Goal: Task Accomplishment & Management: Manage account settings

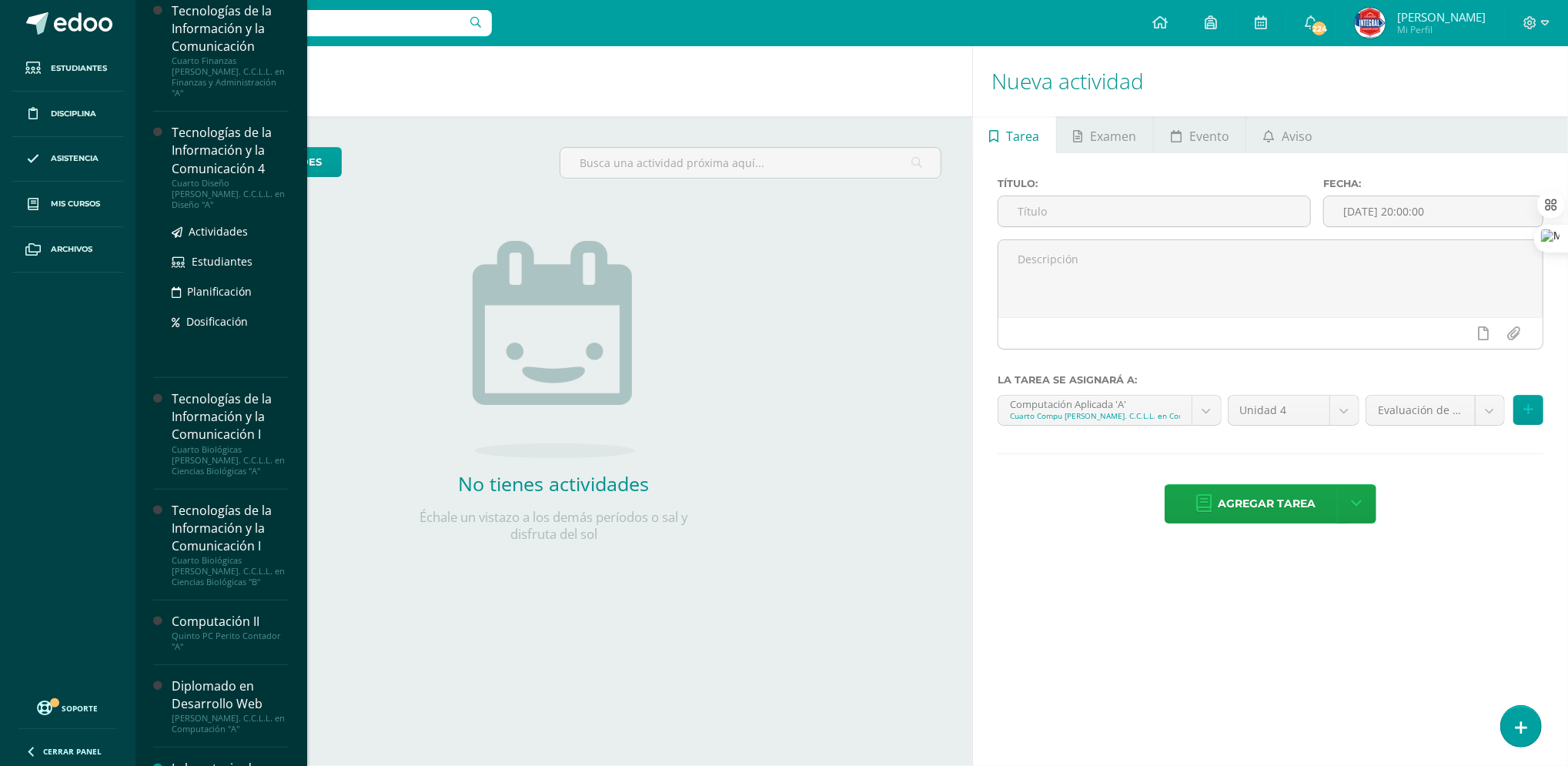
scroll to position [461, 0]
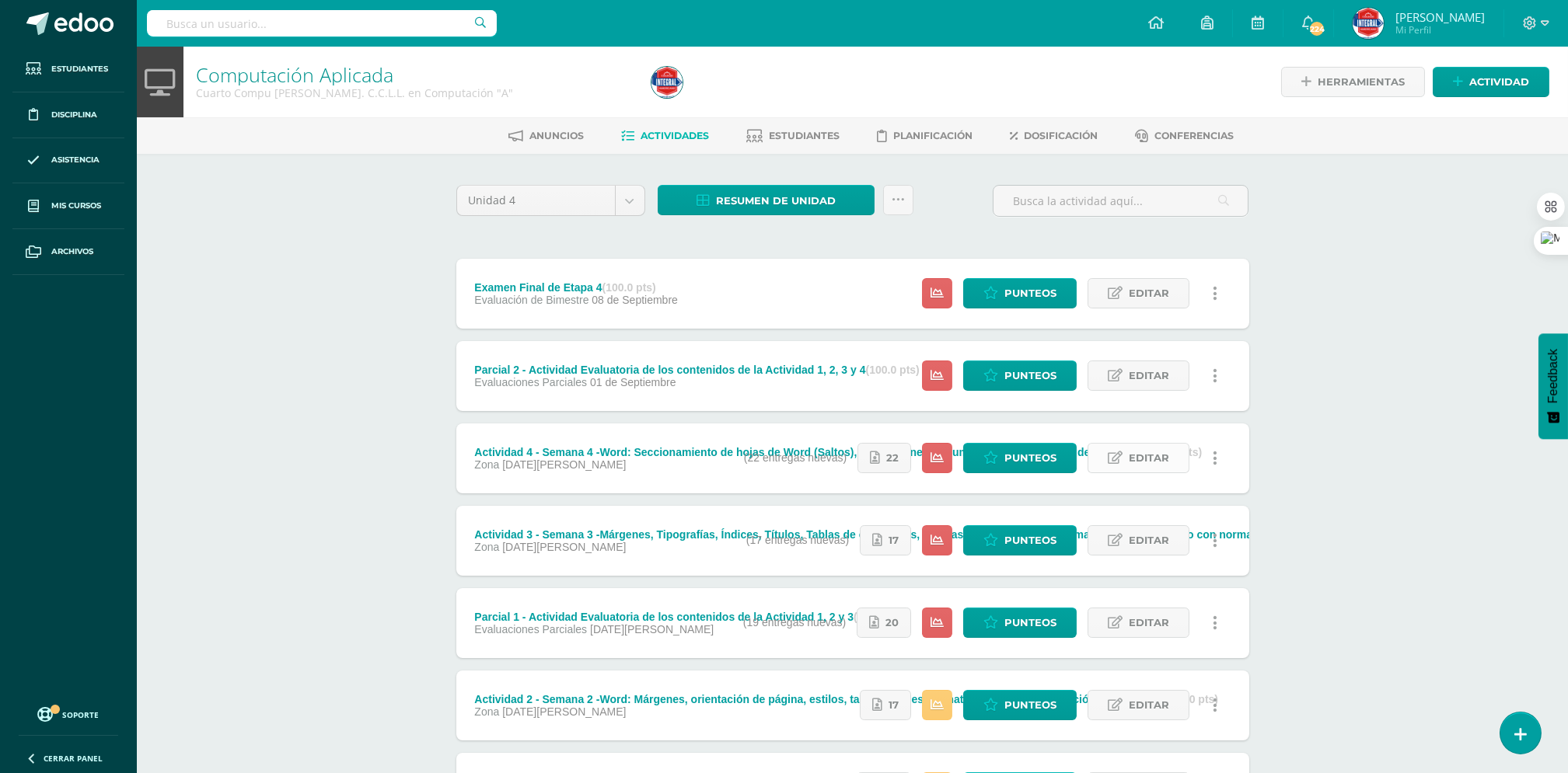
click at [1145, 465] on span "Editar" at bounding box center [1149, 458] width 40 height 29
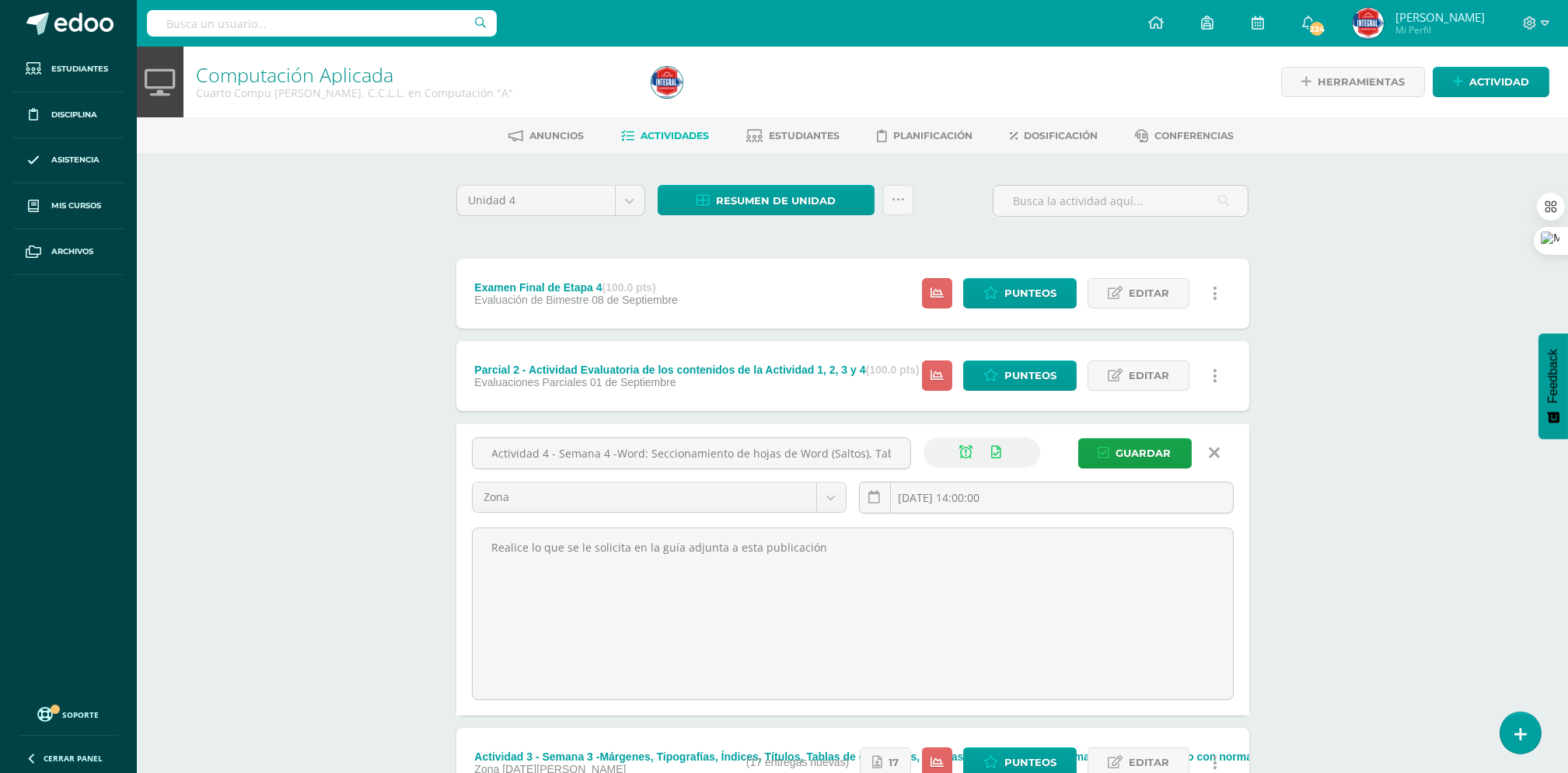
click at [968, 457] on icon at bounding box center [966, 453] width 14 height 14
click at [1140, 460] on span "Guardar" at bounding box center [1144, 453] width 56 height 29
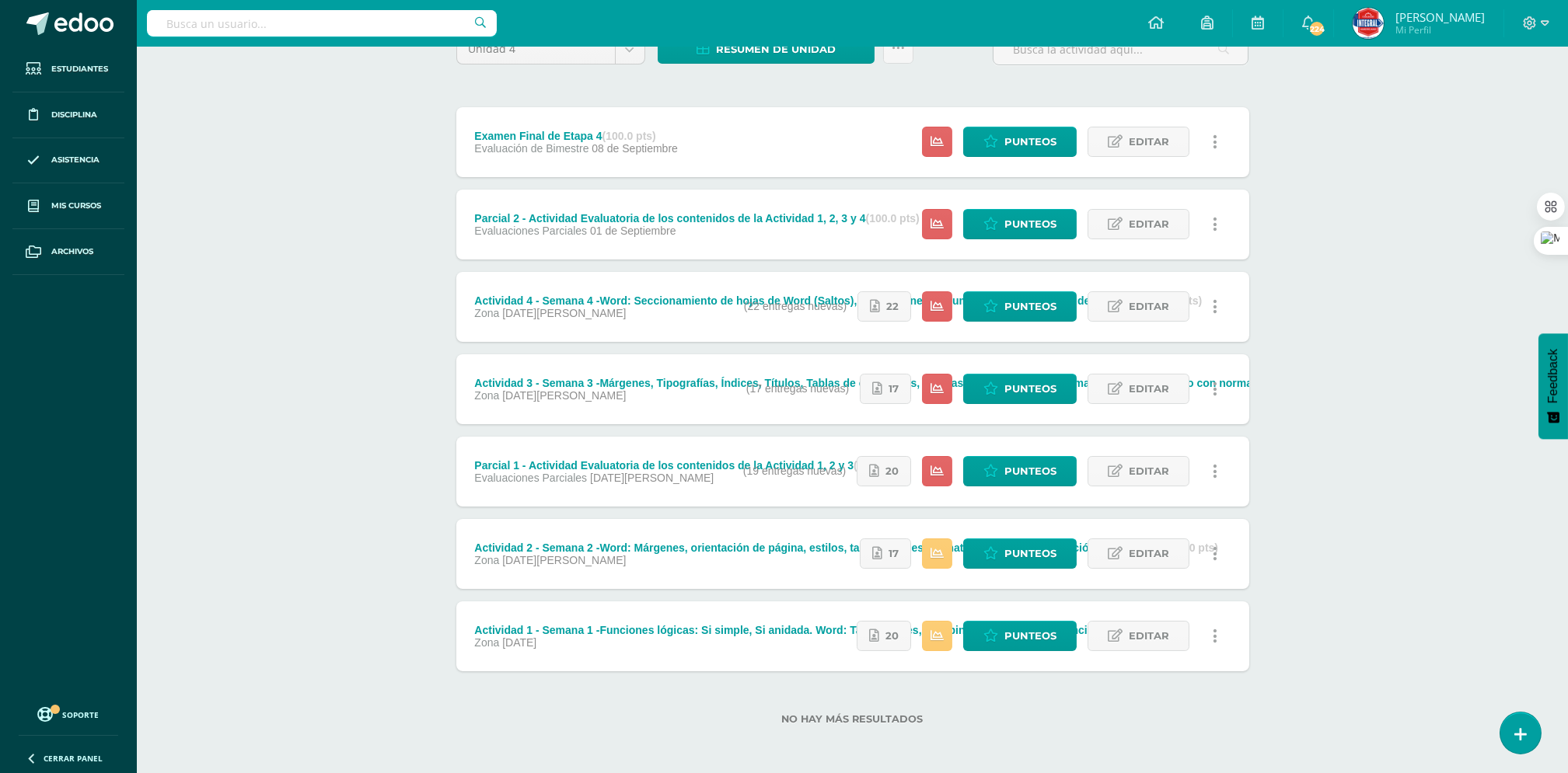
scroll to position [153, 0]
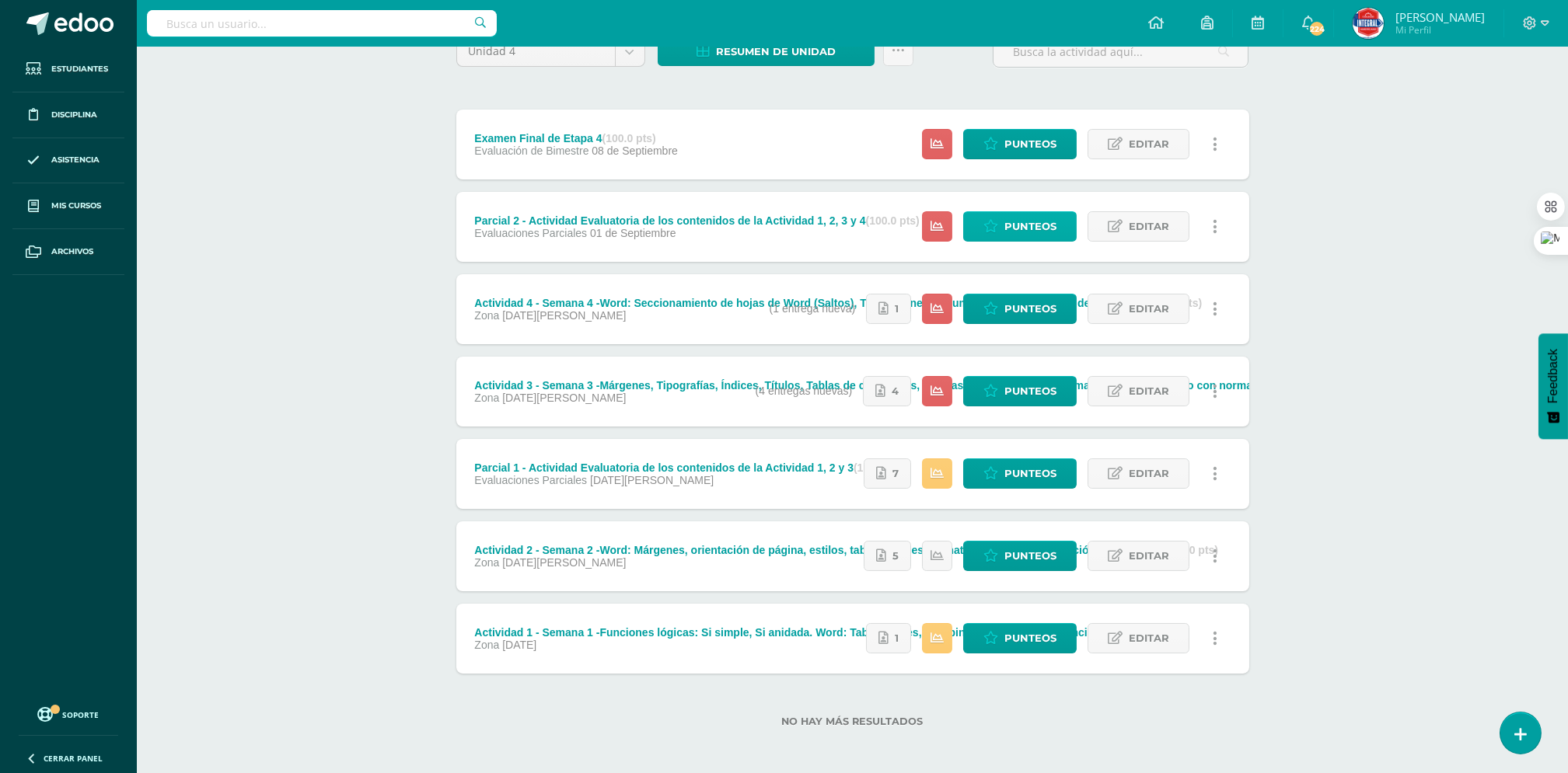
scroll to position [153, 0]
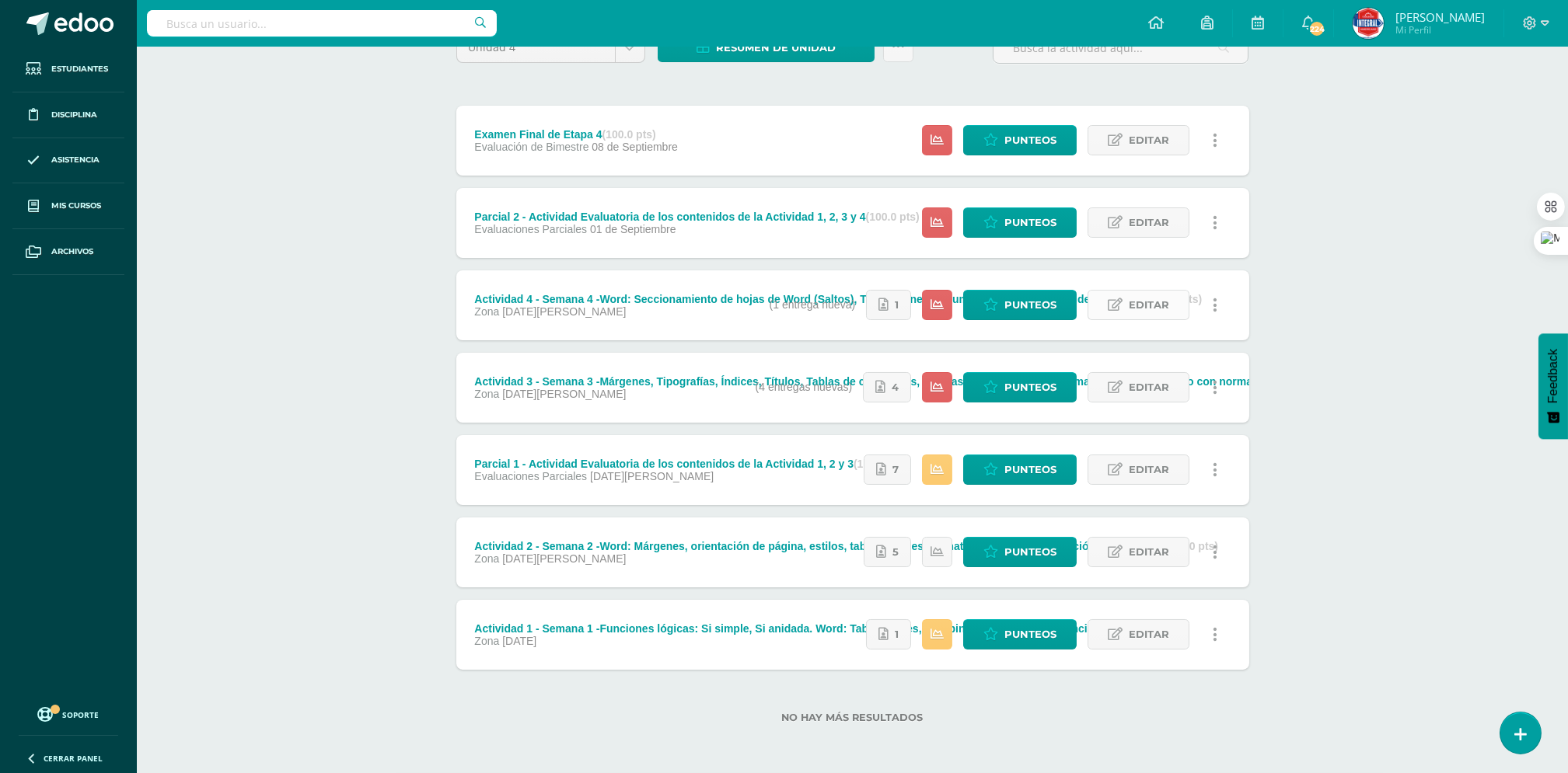
click at [1140, 301] on span "Editar" at bounding box center [1149, 305] width 40 height 29
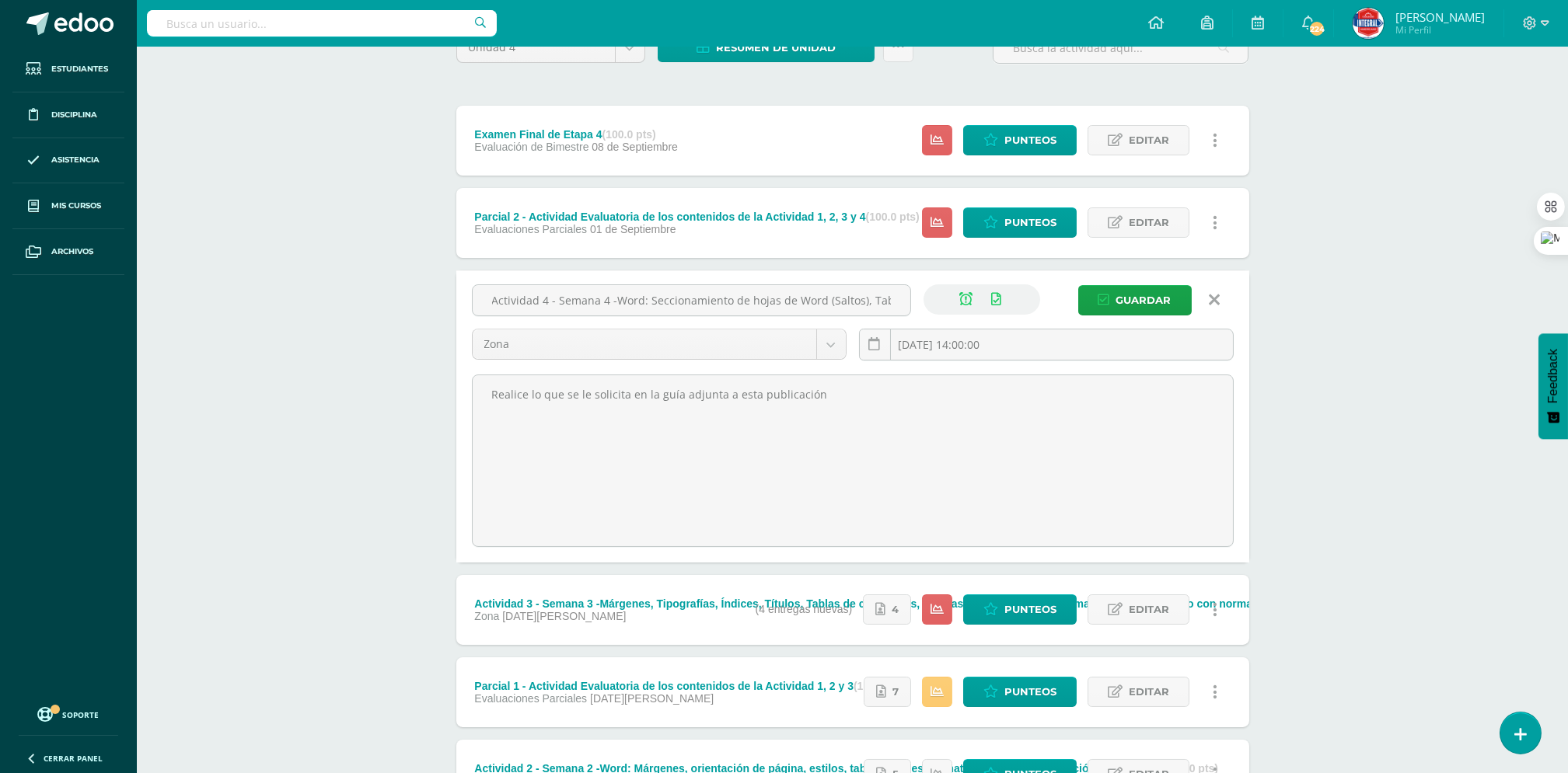
click at [1215, 301] on icon at bounding box center [1215, 300] width 11 height 17
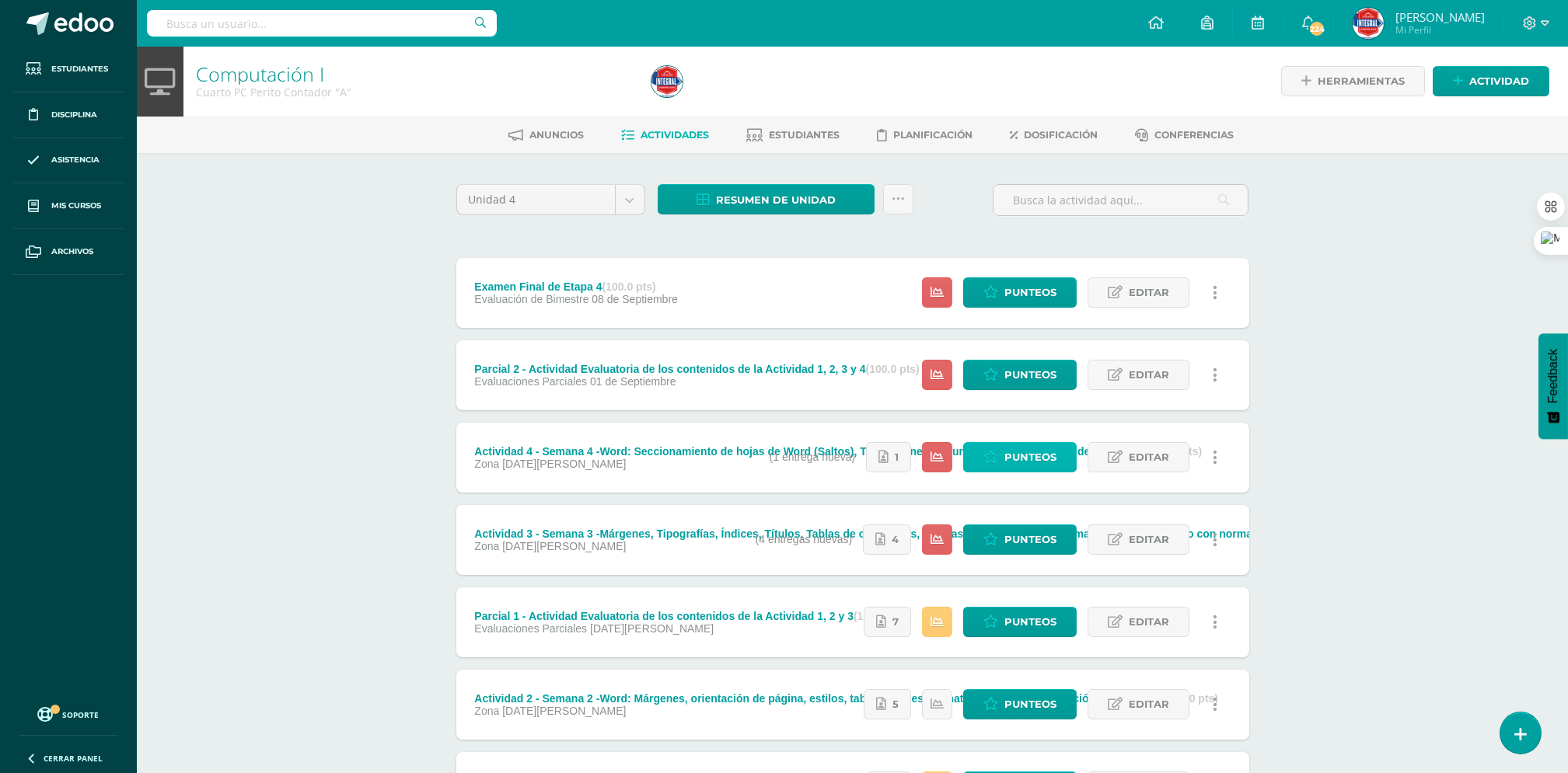
scroll to position [0, 0]
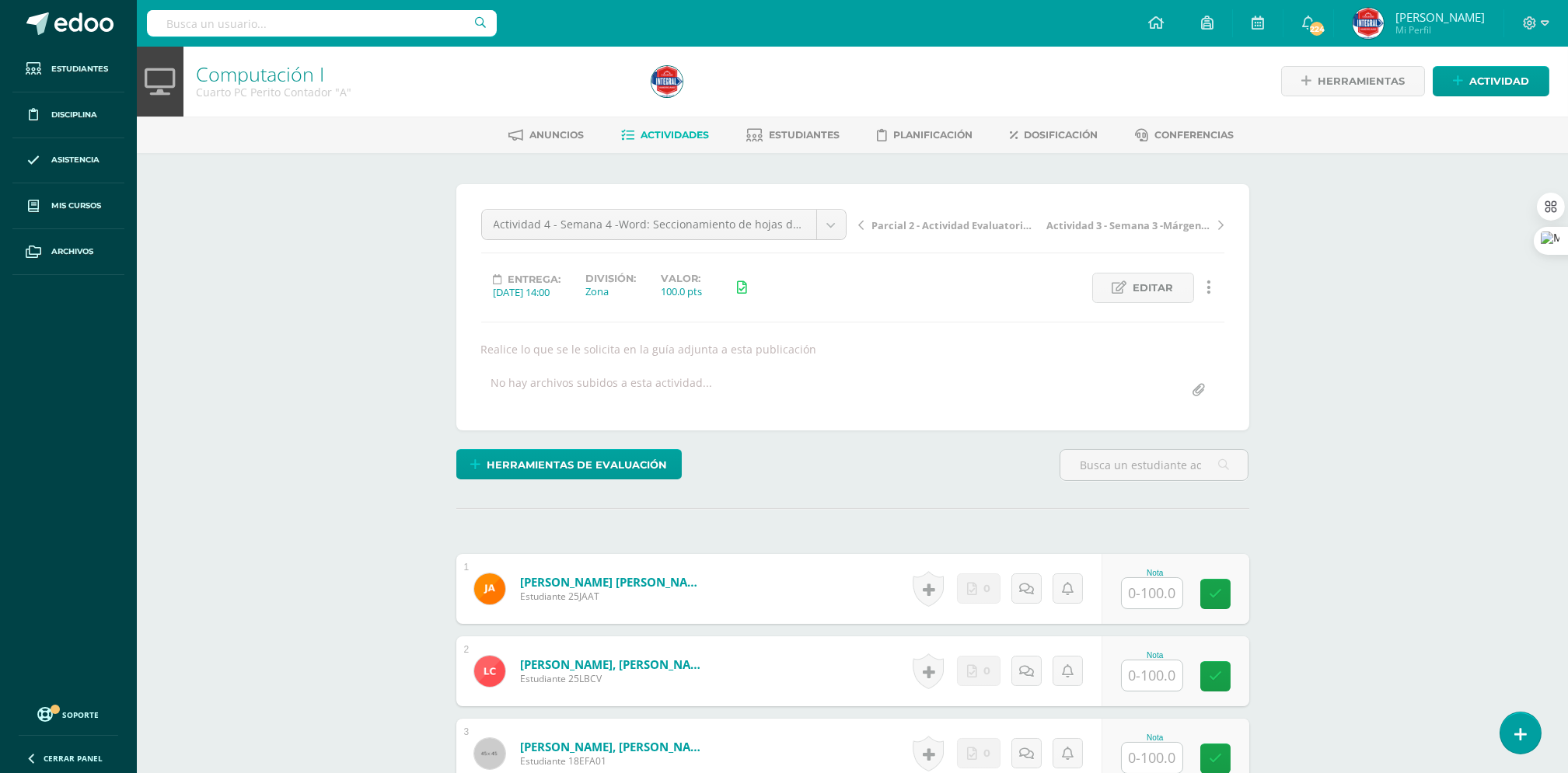
scroll to position [2, 0]
click at [1207, 390] on input "file" at bounding box center [1198, 390] width 30 height 30
type input "C:\fakepath\COMPUTACIÓN-S5-Actividad 4 -4TO PC- Tablas y tabulaciones - IV Unid…"
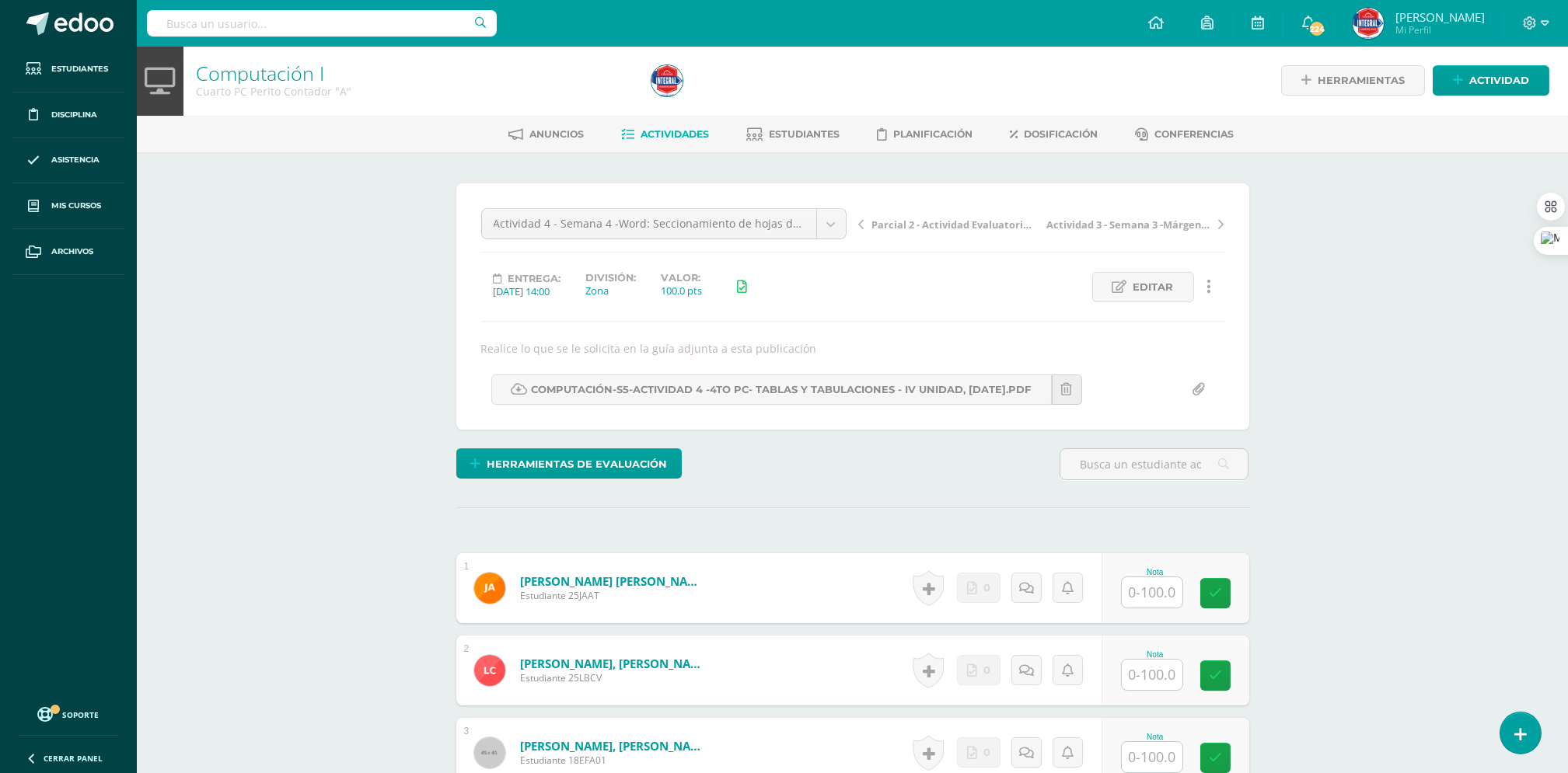
click at [1073, 389] on icon at bounding box center [1066, 390] width 12 height 14
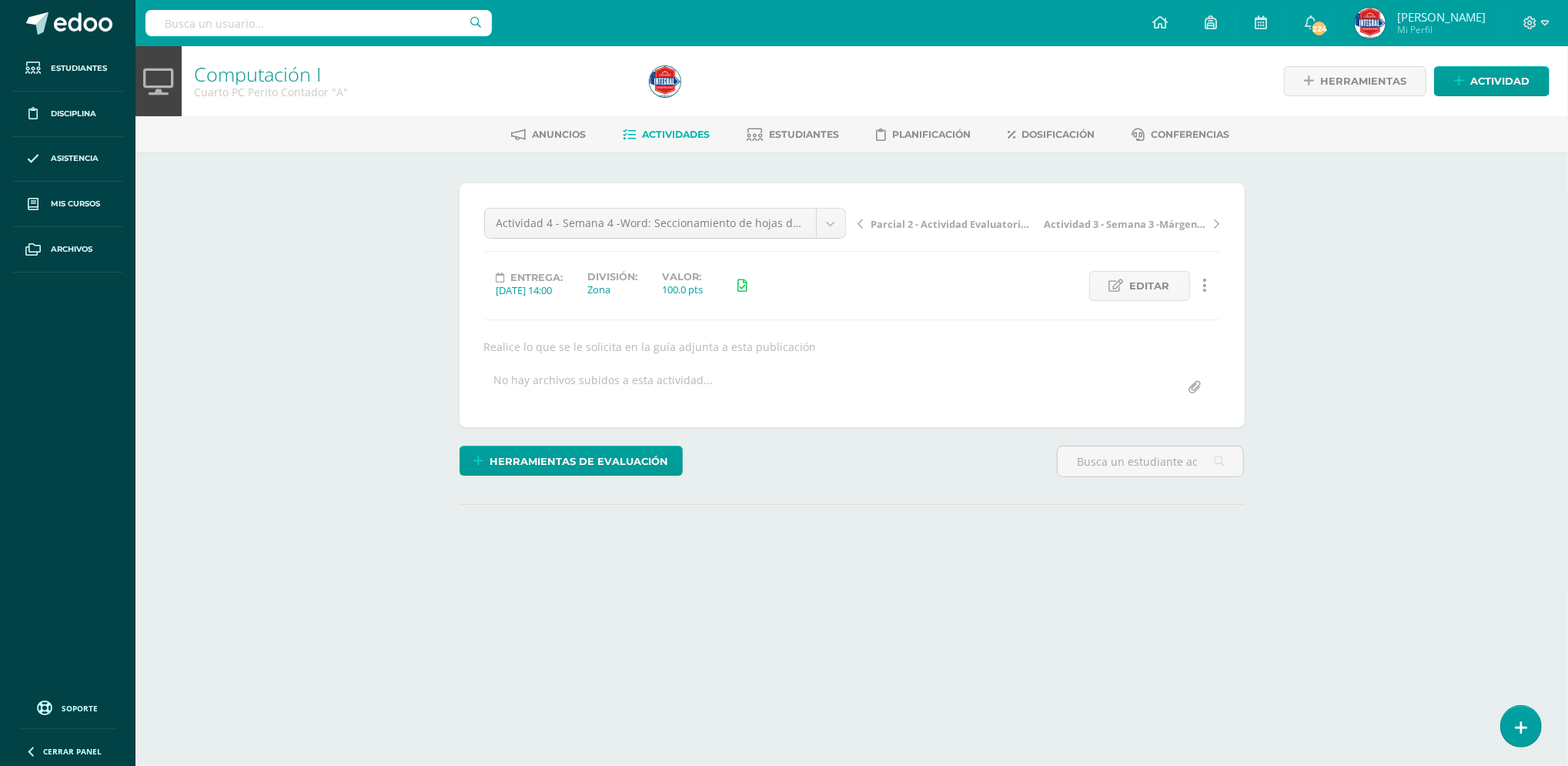
click at [1192, 387] on input "file" at bounding box center [1195, 387] width 30 height 30
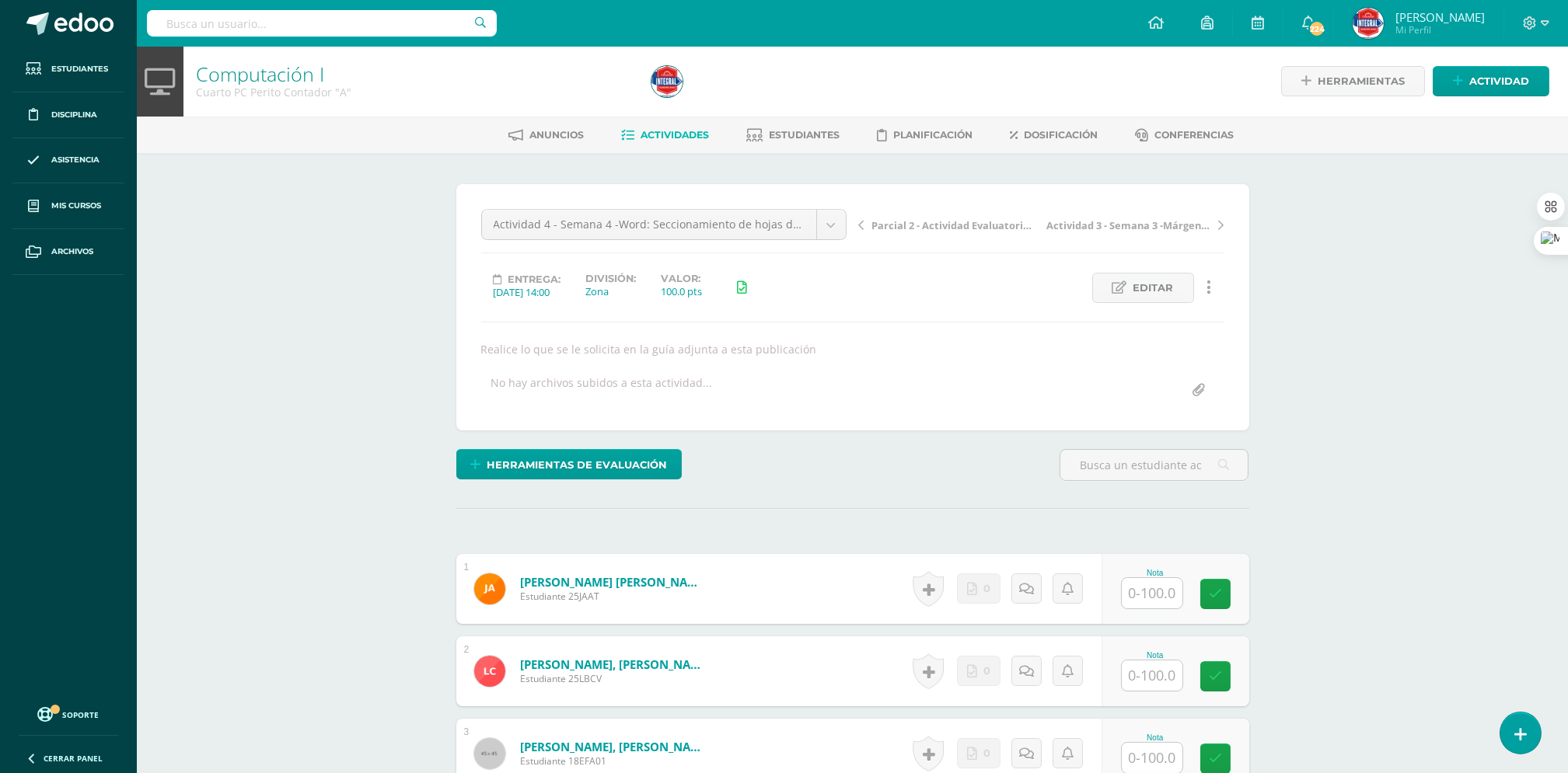
scroll to position [2, 0]
type input "C:\fakepath\COMPUTACIÓN-S5-Actividad 4 -4TO PC- Consultas SQL, Tablas e Imágene…"
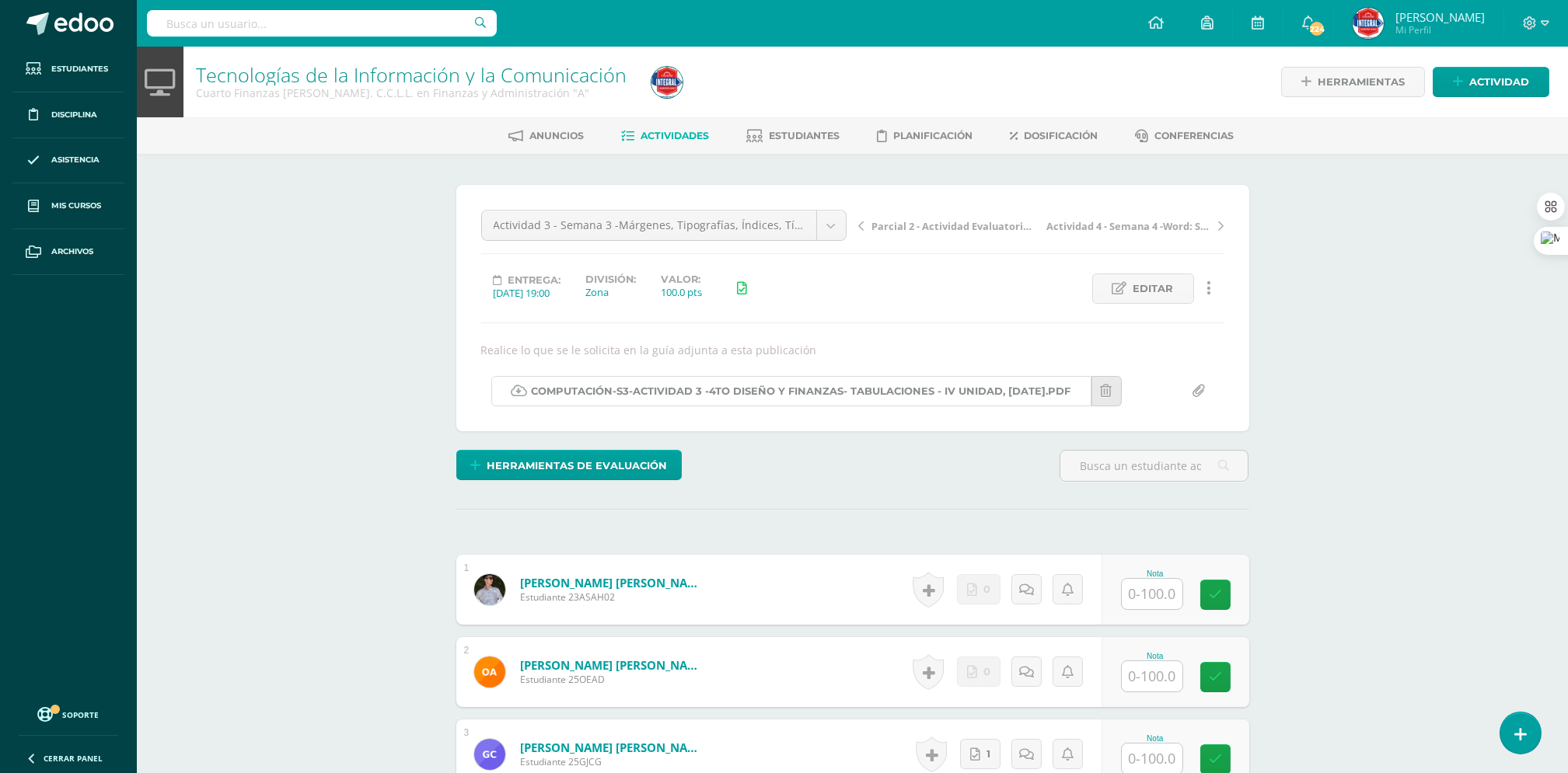
scroll to position [1, 0]
click at [840, 225] on body "Estudiantes Disciplina Asistencia Mis cursos Archivos Soporte Centro de ayuda Ú…" at bounding box center [784, 768] width 1568 height 1539
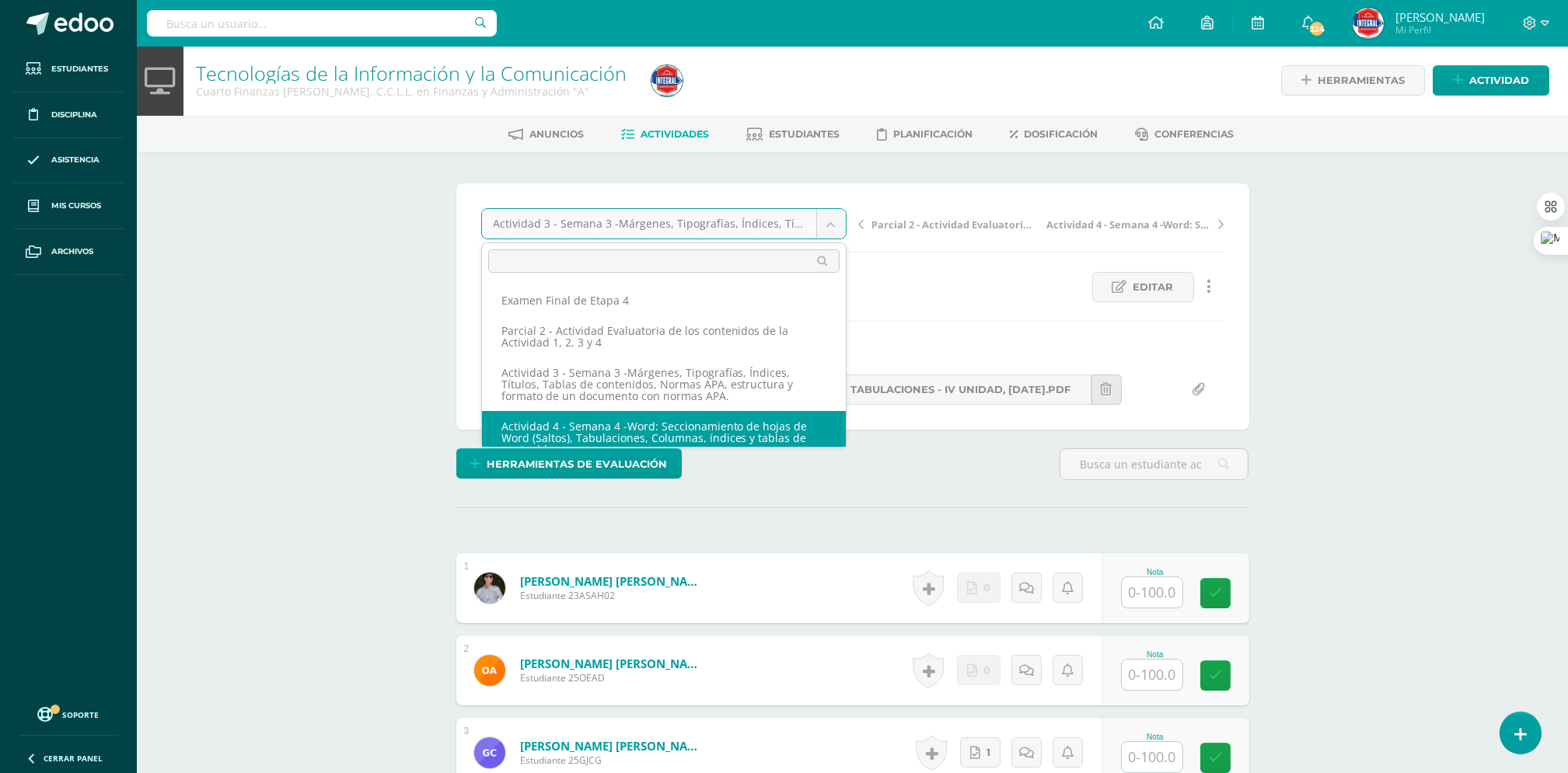
scroll to position [18, 0]
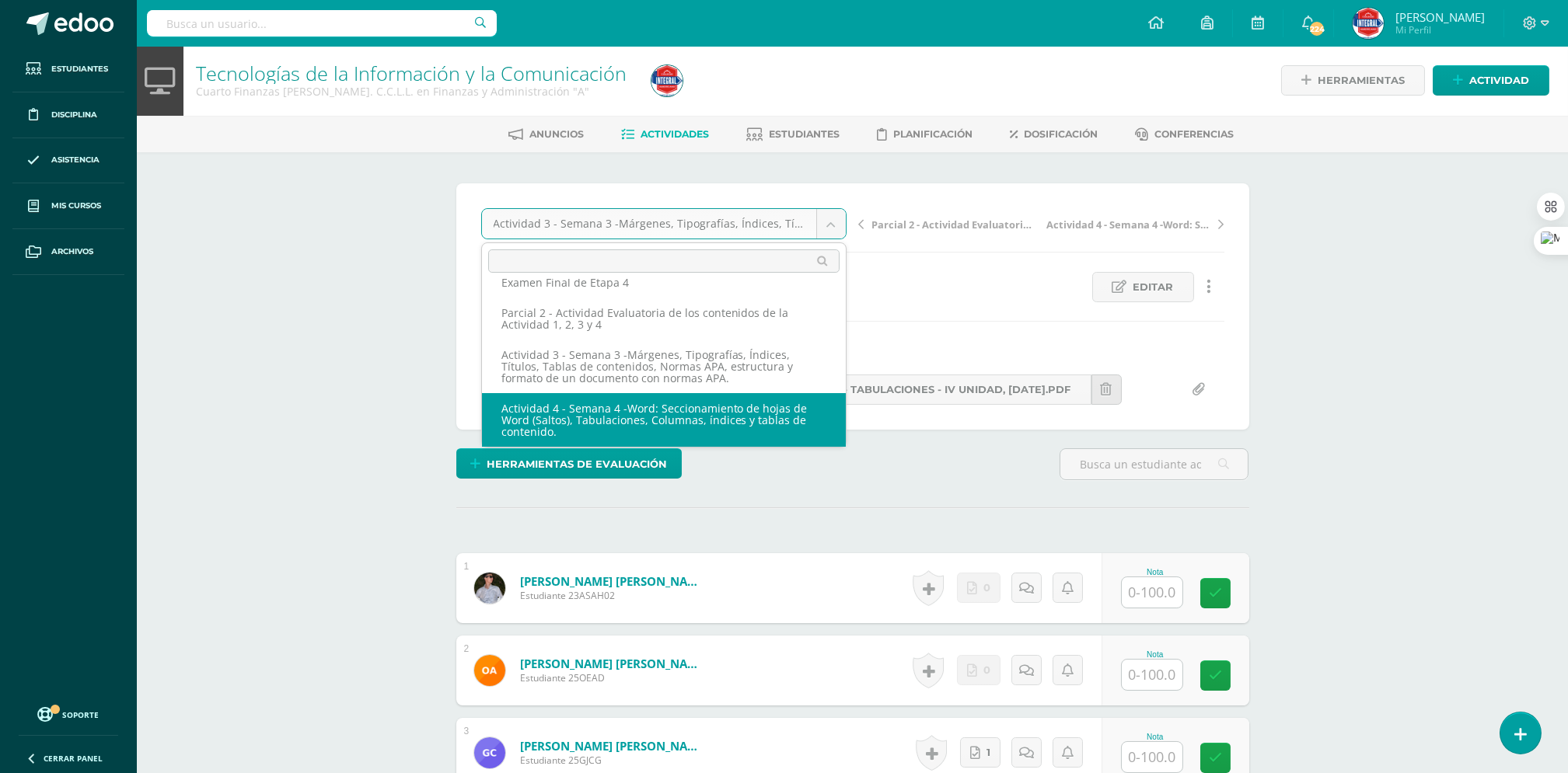
select select "/dashboard/teacher/grade-activity/189525/"
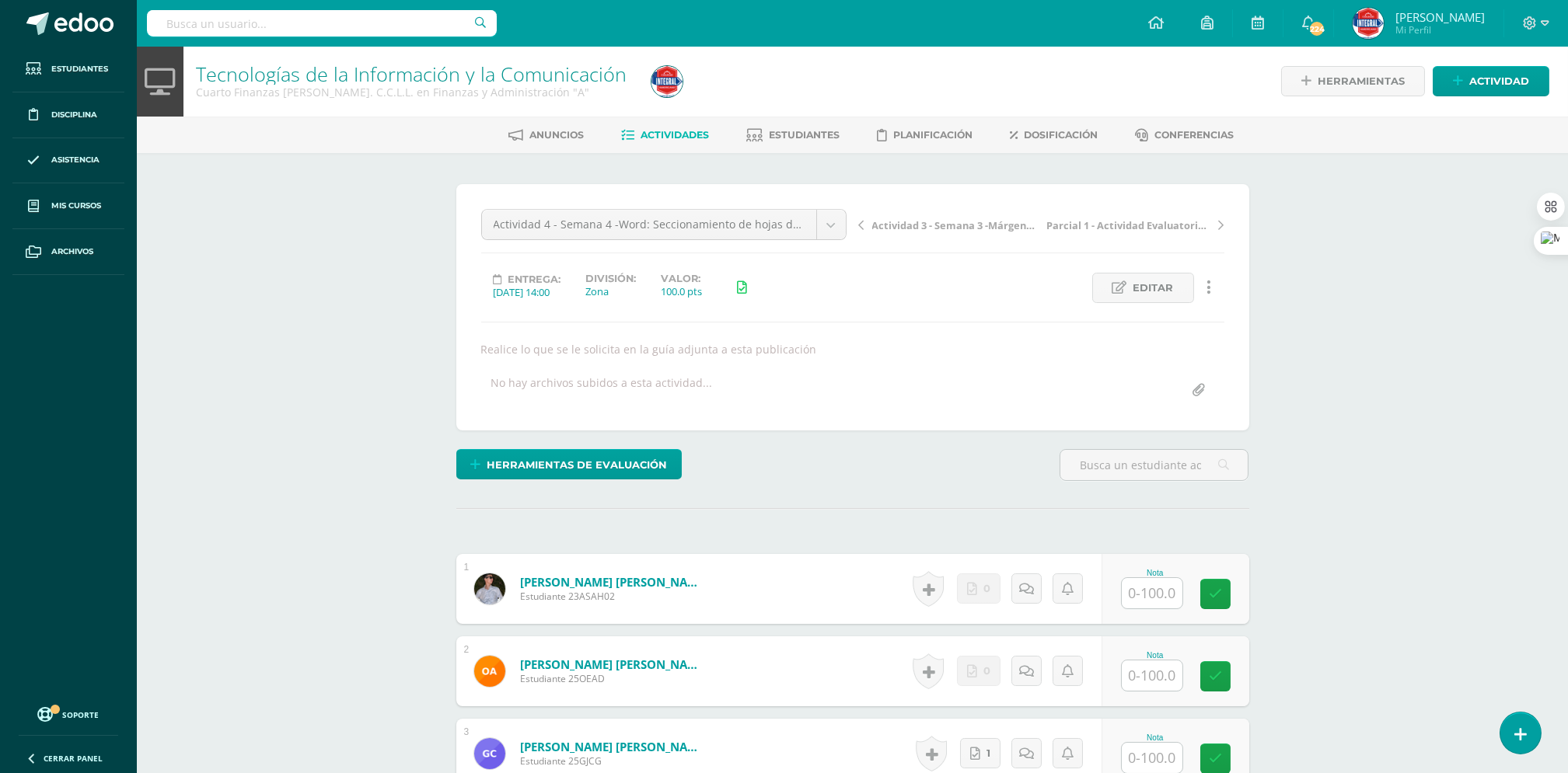
scroll to position [2, 0]
click at [1195, 388] on input "file" at bounding box center [1198, 390] width 30 height 30
click at [1207, 389] on input "file" at bounding box center [1198, 390] width 30 height 30
type input "C:\fakepath\COMPUTACIÓN-S5-Actividad 4 -4TO DISEÑO Y FINANZAS- tabulaciones - I…"
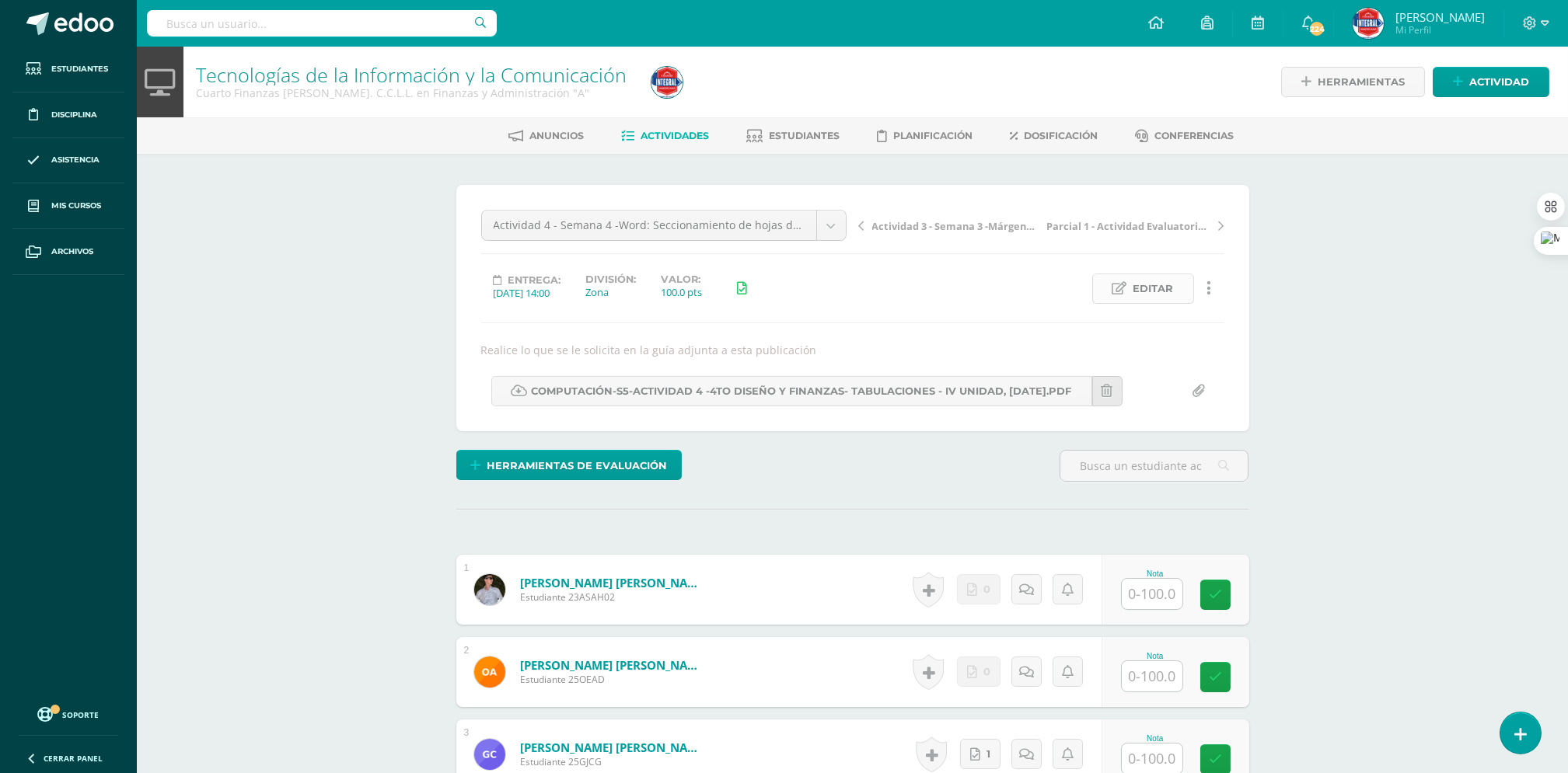
click at [1160, 283] on span "Editar" at bounding box center [1154, 289] width 40 height 29
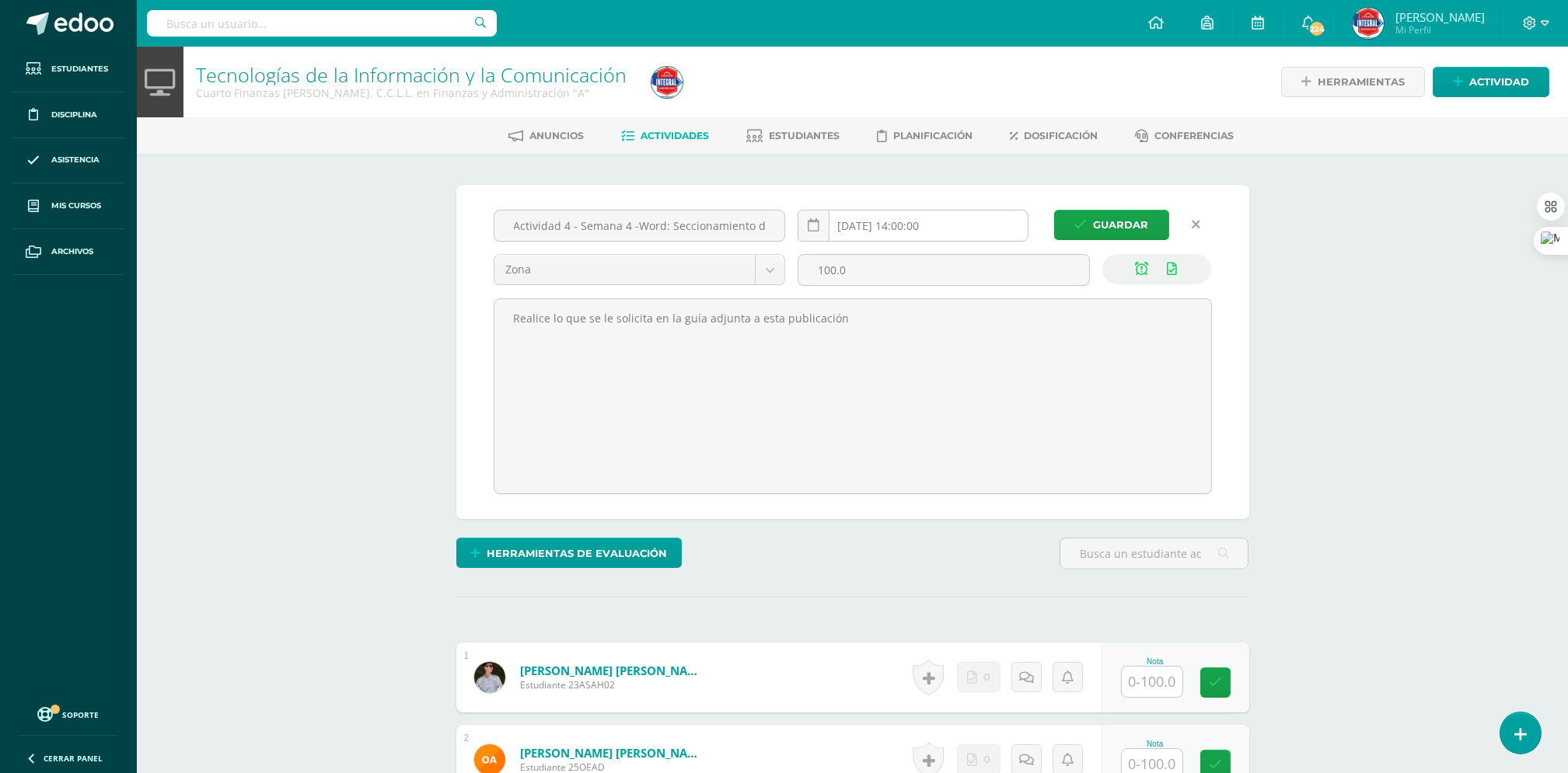
click at [881, 226] on input "[DATE] 14:00:00" at bounding box center [913, 225] width 229 height 30
click at [1202, 221] on link at bounding box center [1196, 225] width 30 height 30
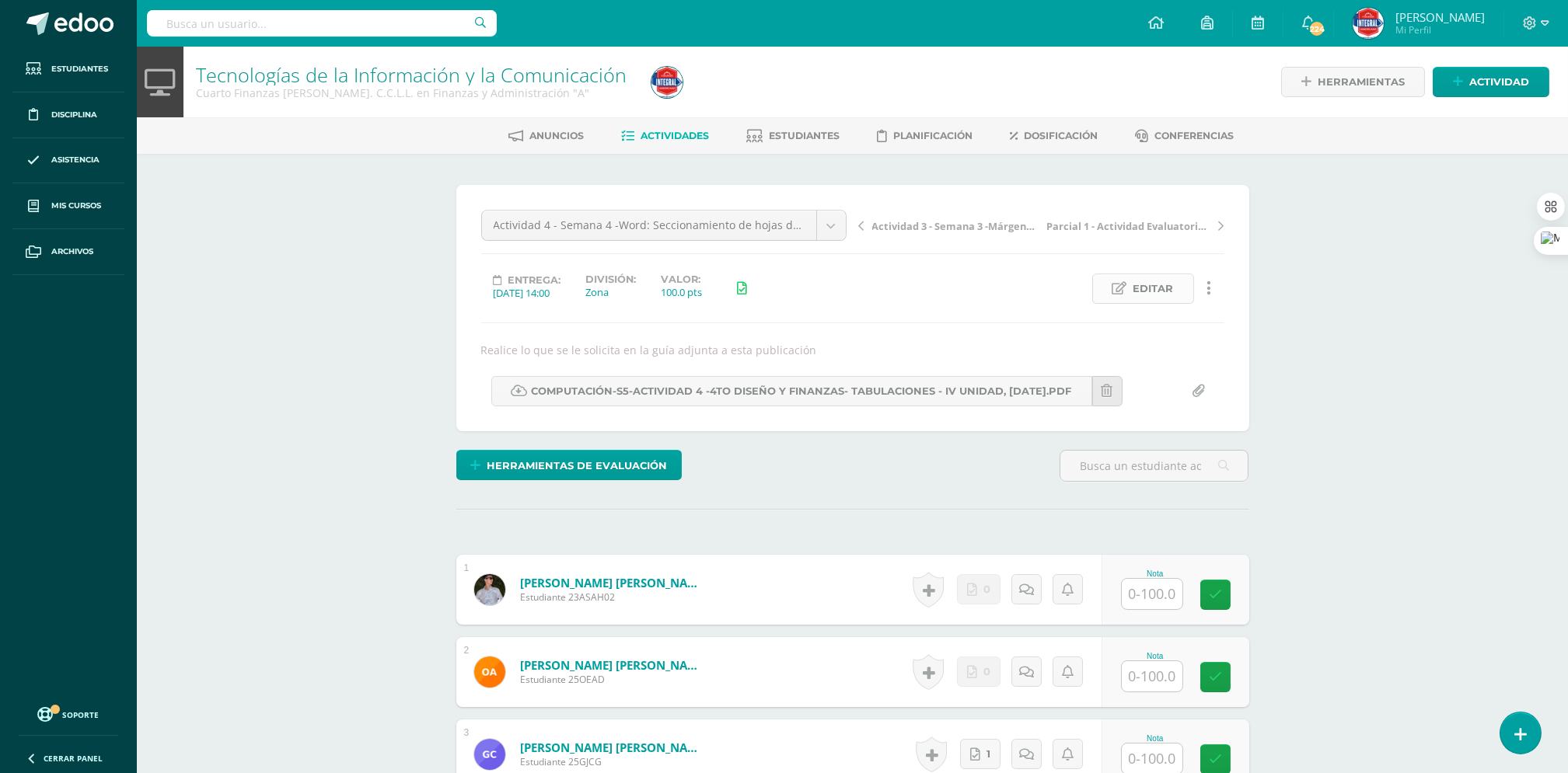
click at [1145, 301] on span "Editar" at bounding box center [1154, 289] width 40 height 29
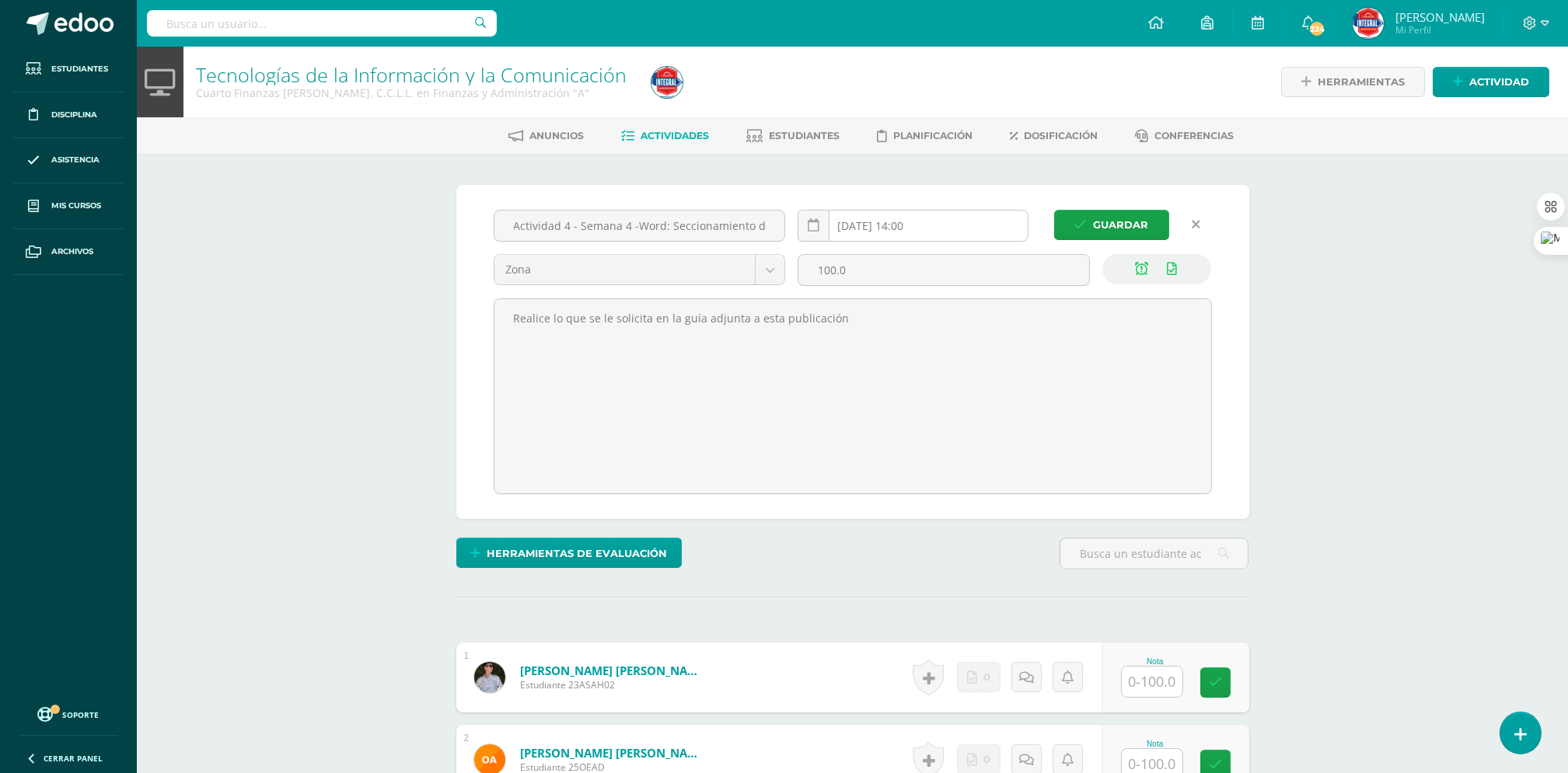
click at [869, 220] on input "2025-08-25 14:00" at bounding box center [913, 225] width 229 height 30
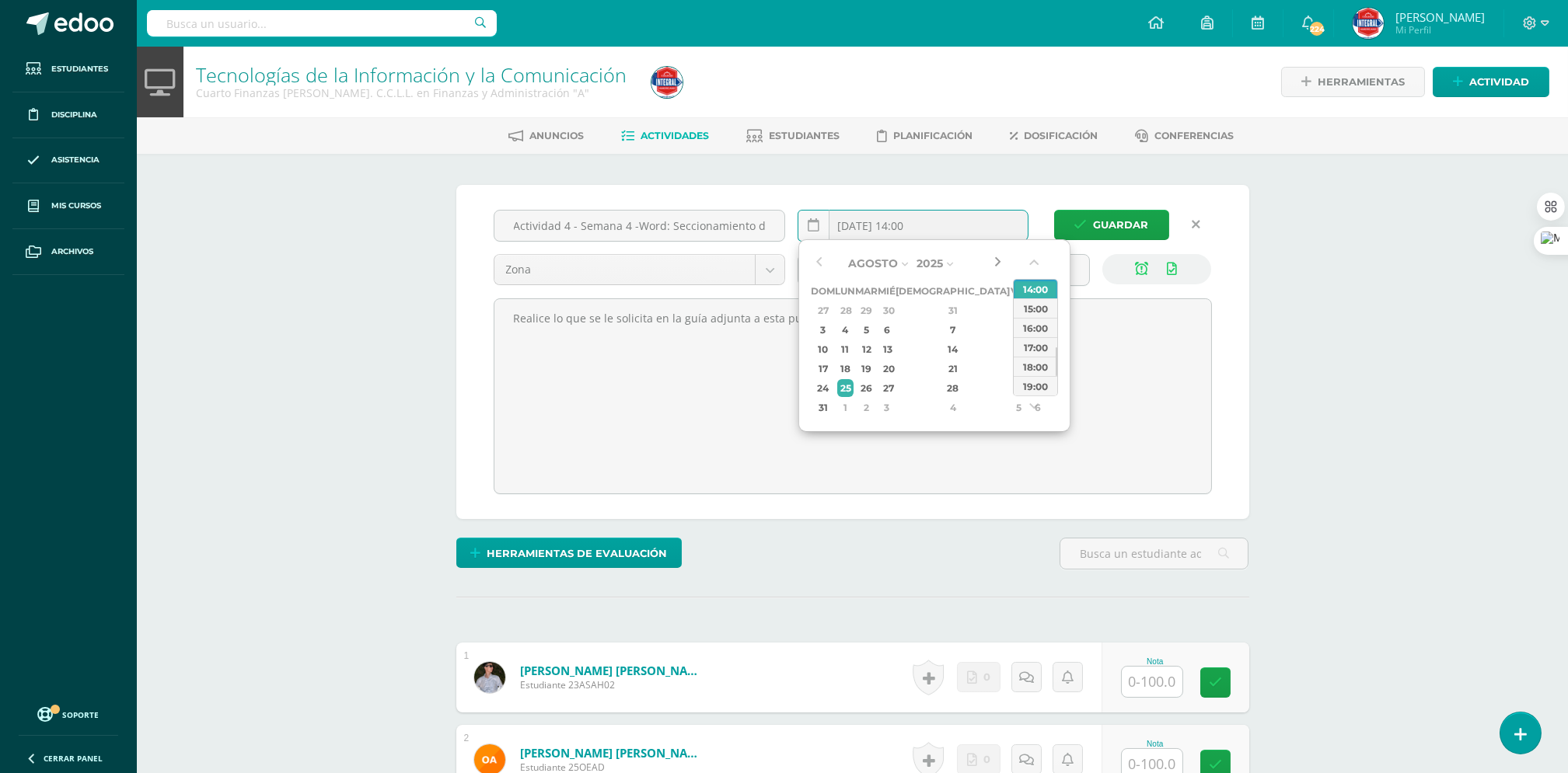
click at [1001, 268] on button "button" at bounding box center [997, 264] width 15 height 24
click at [853, 310] on div "1" at bounding box center [845, 310] width 16 height 18
type input "2025-09-01 14:00"
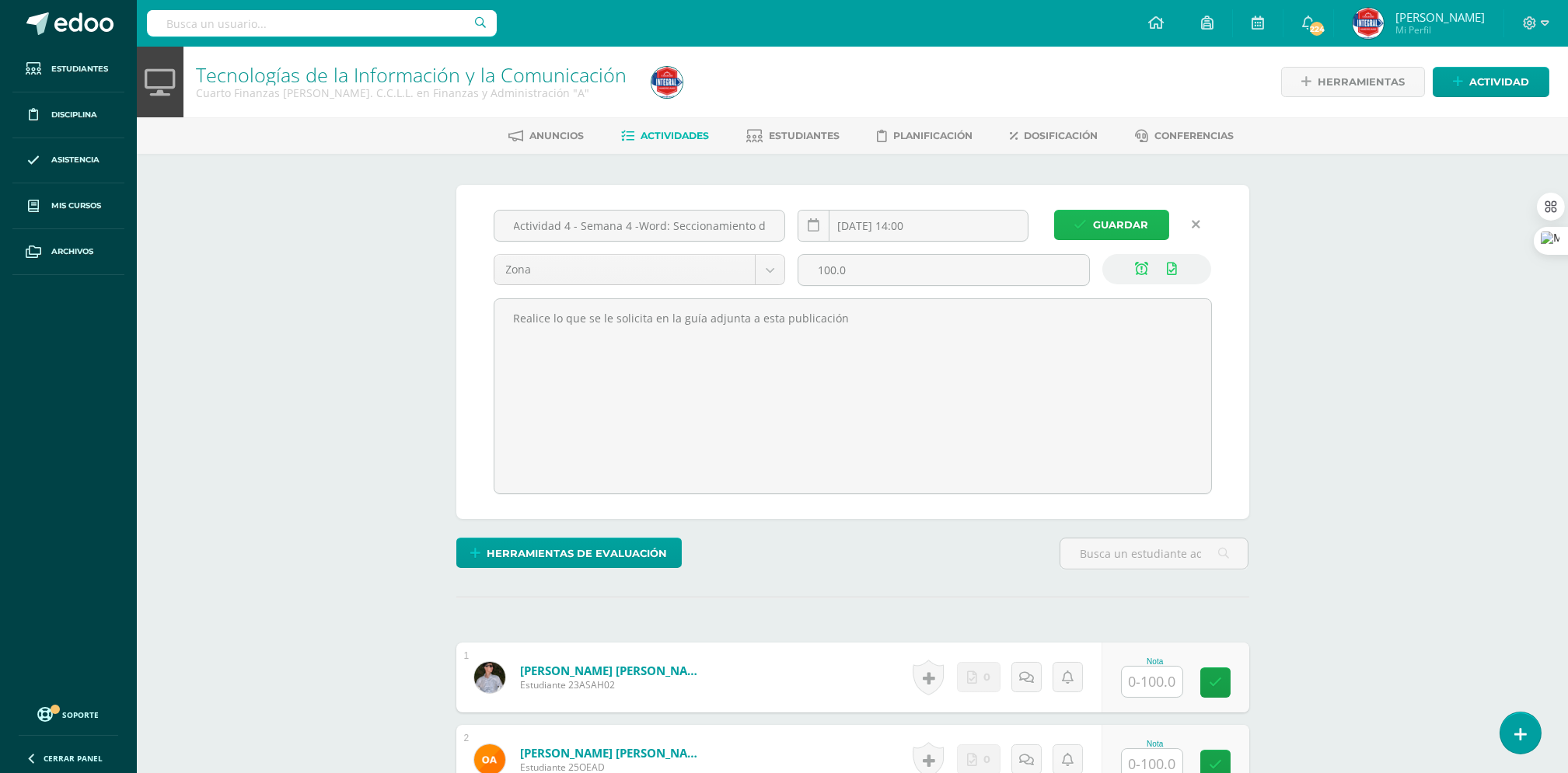
click at [1129, 219] on span "Guardar" at bounding box center [1121, 225] width 56 height 29
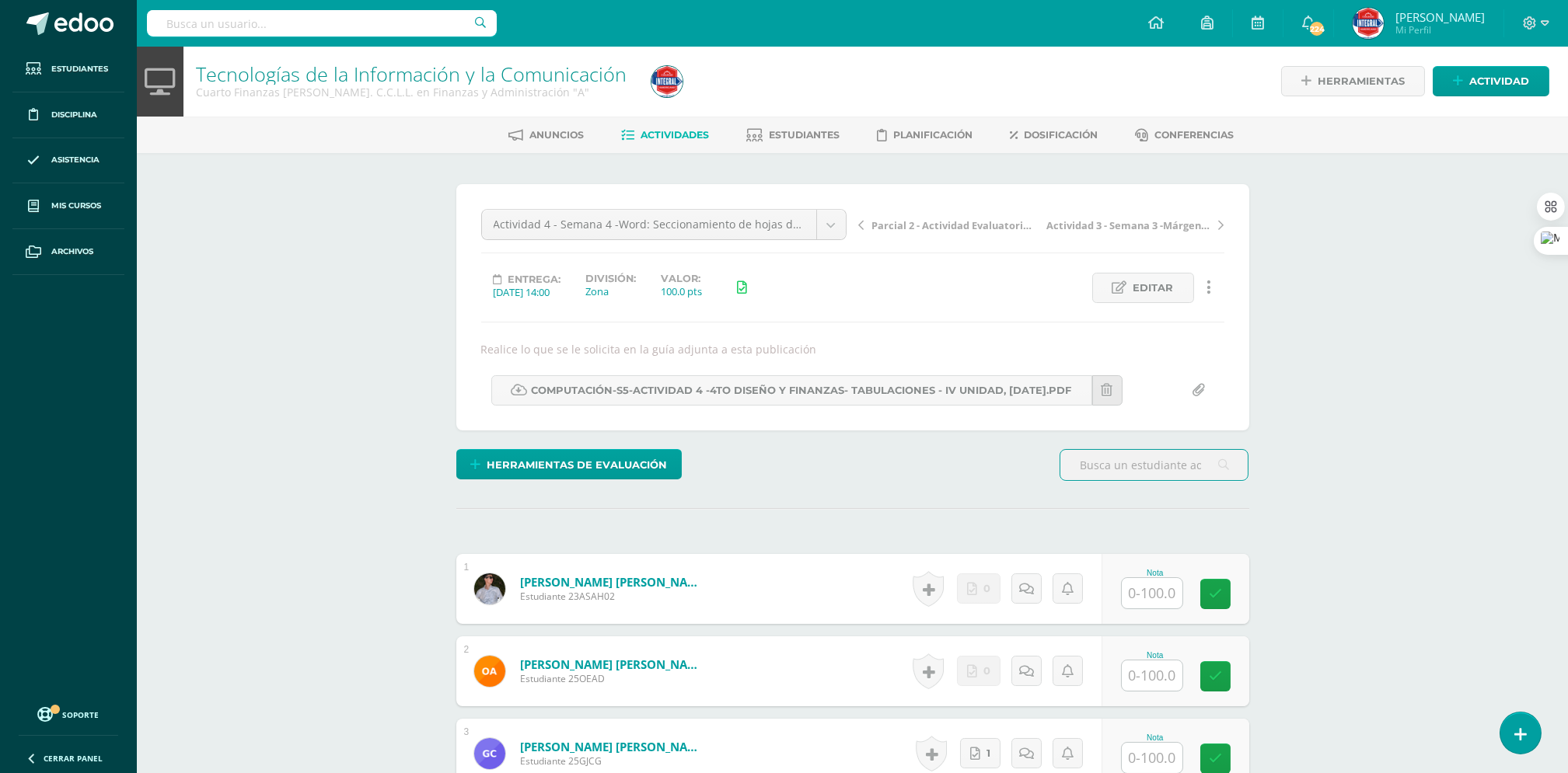
scroll to position [2, 0]
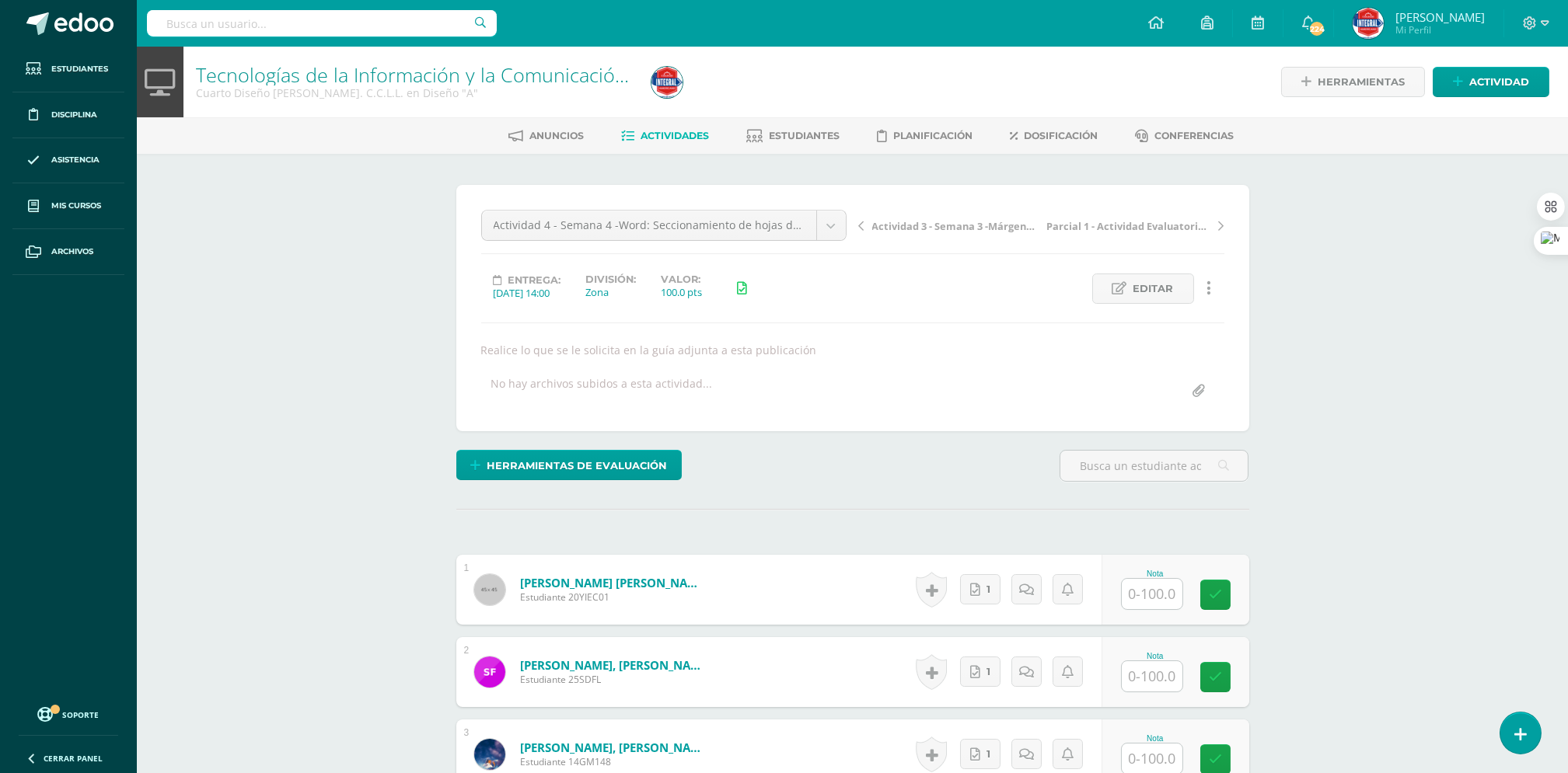
scroll to position [1, 0]
click at [1191, 388] on input "file" at bounding box center [1198, 390] width 30 height 30
type input "C:\fakepath\COMPUTACIÓN-S5-Actividad 4 -4TO DISEÑO Y FINANZAS- tabulaciones - I…"
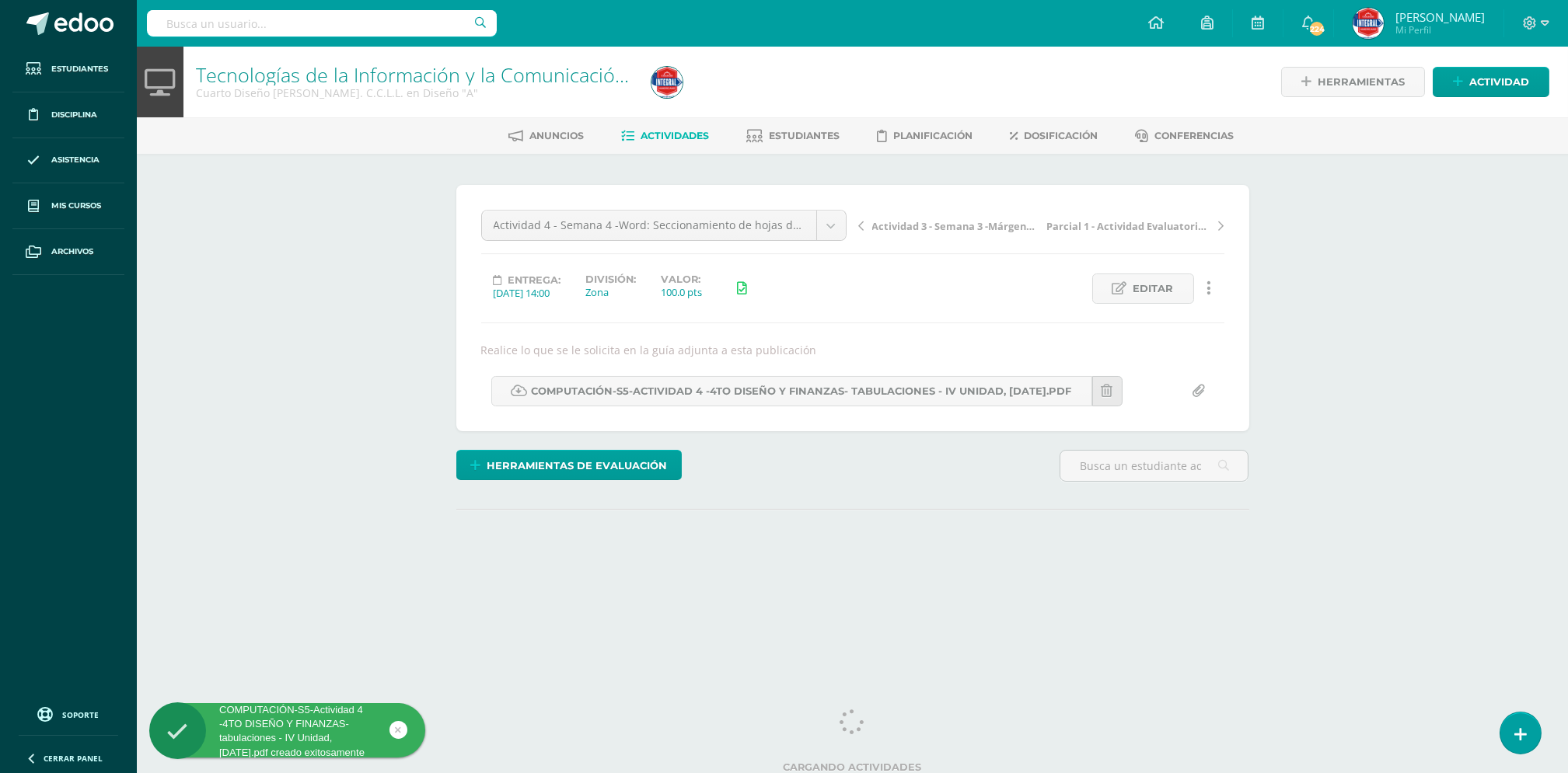
click at [1195, 391] on input "file" at bounding box center [1198, 391] width 30 height 30
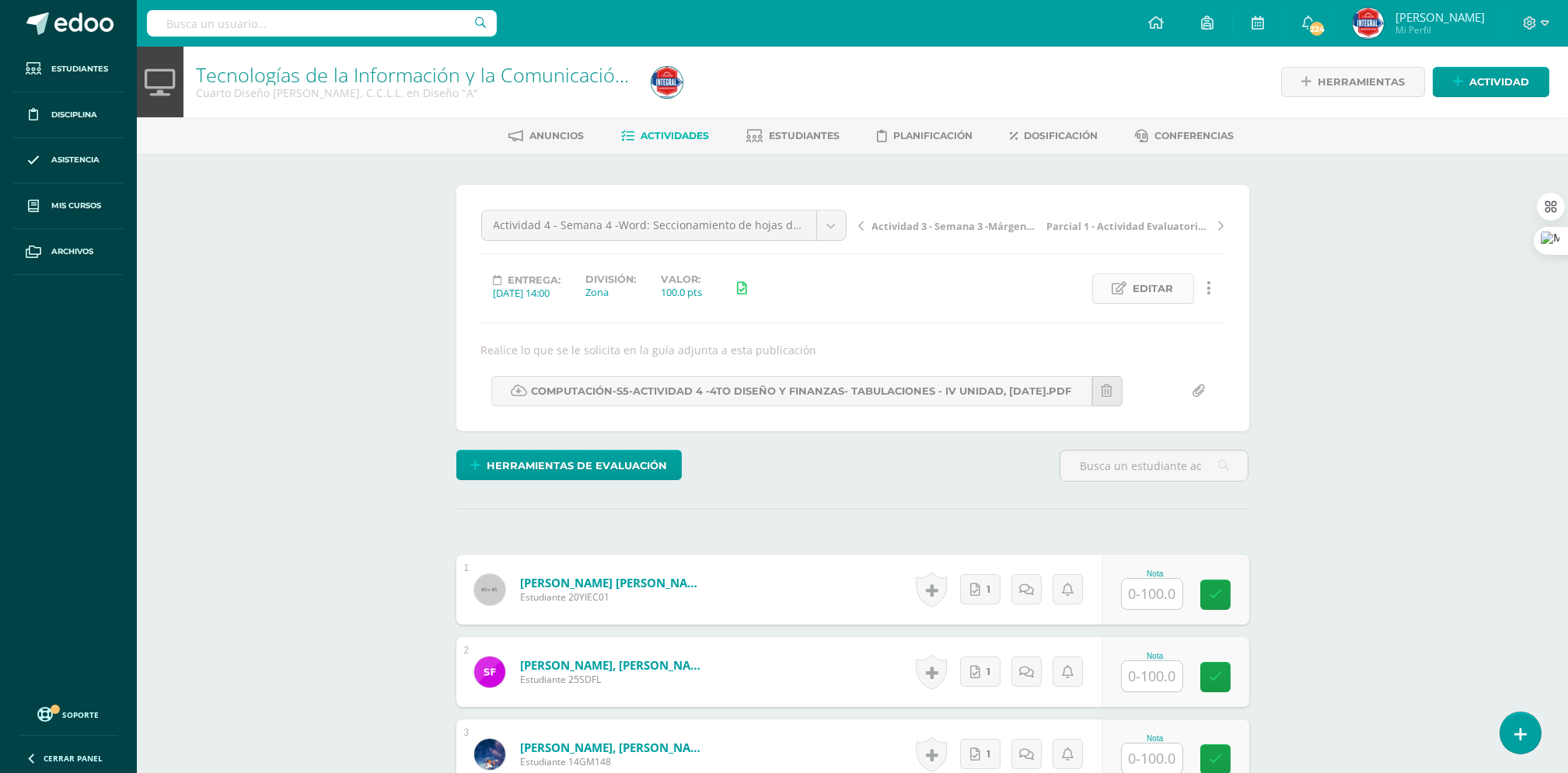
click at [1125, 274] on link "Editar" at bounding box center [1143, 289] width 102 height 30
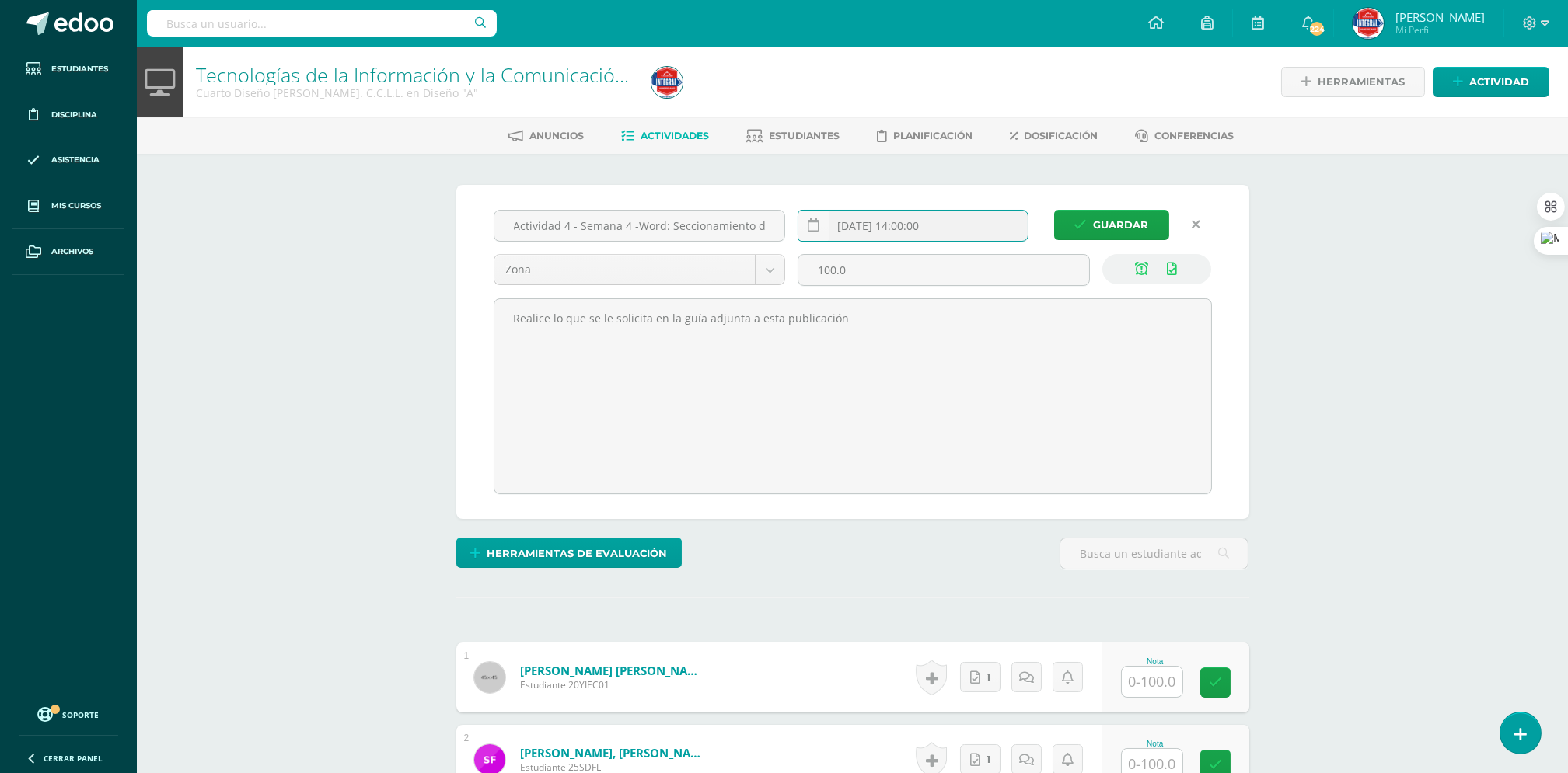
click at [891, 228] on input "2025-08-25 14:00:00" at bounding box center [913, 225] width 229 height 30
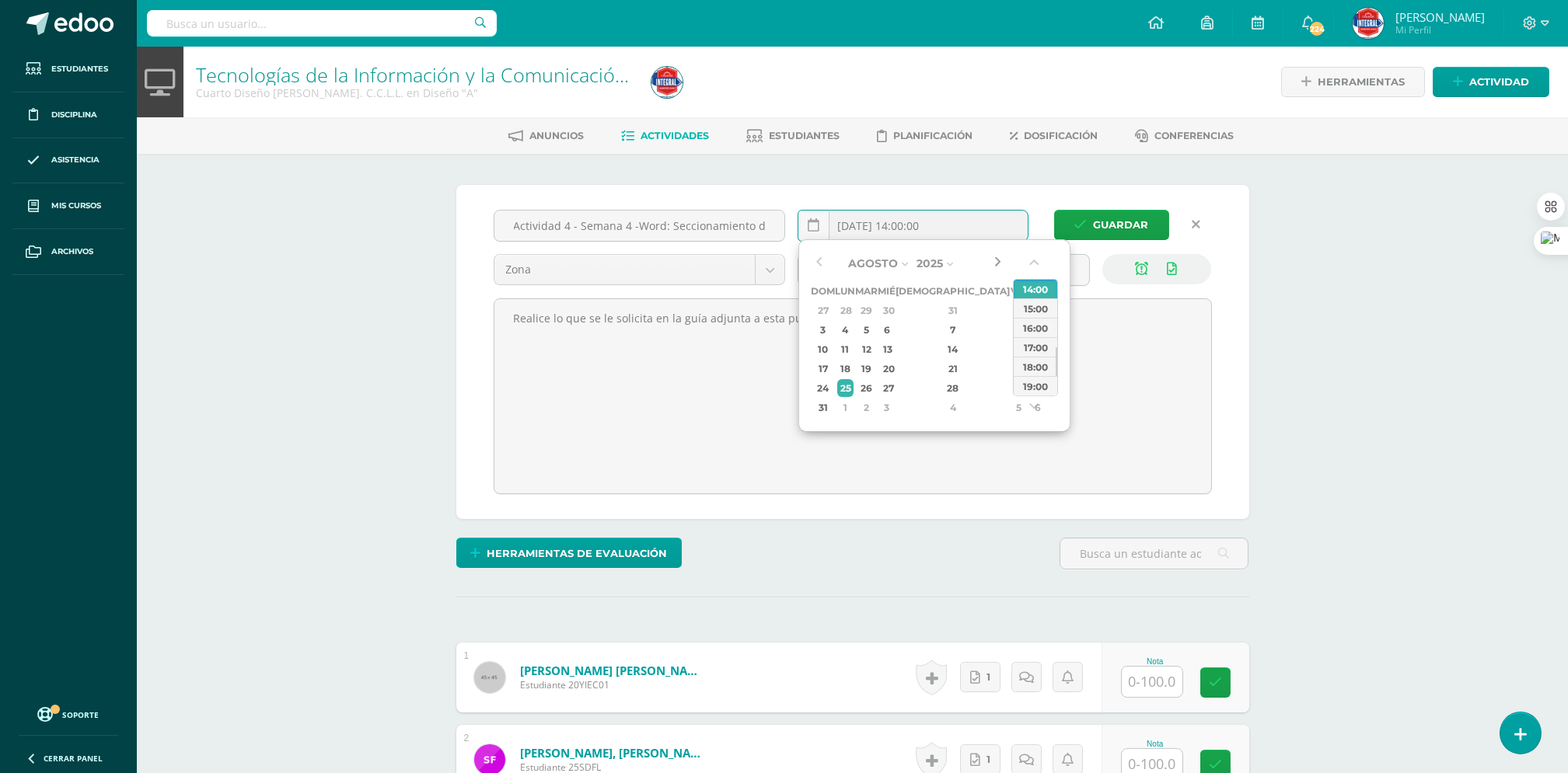
click at [993, 262] on button "button" at bounding box center [997, 264] width 15 height 24
click at [815, 261] on button "button" at bounding box center [818, 264] width 15 height 24
click at [1002, 265] on button "button" at bounding box center [997, 264] width 15 height 24
click at [853, 308] on div "1" at bounding box center [845, 310] width 16 height 18
type input "2025-09-01 14:00"
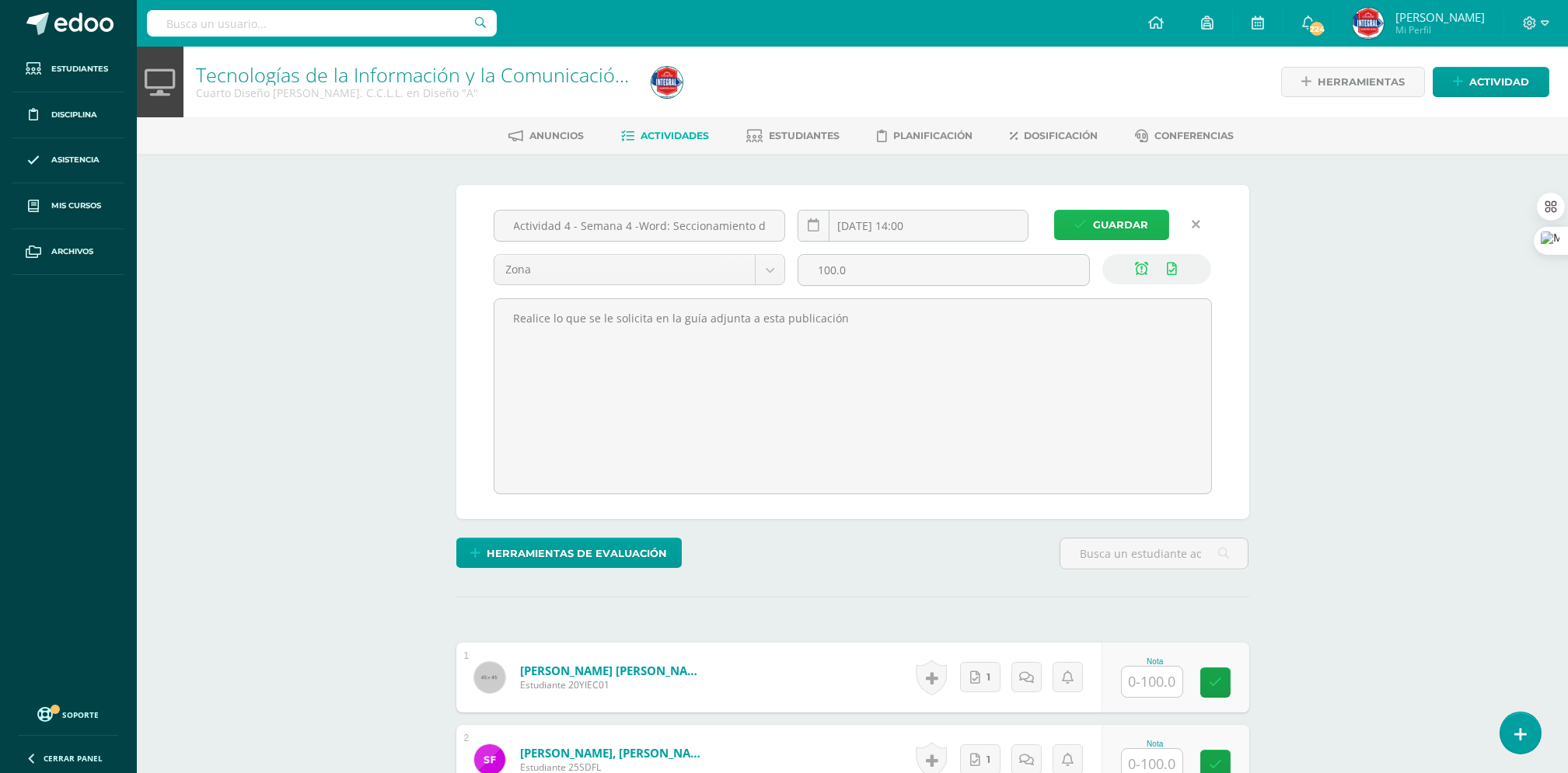
click at [1134, 228] on span "Guardar" at bounding box center [1121, 225] width 56 height 29
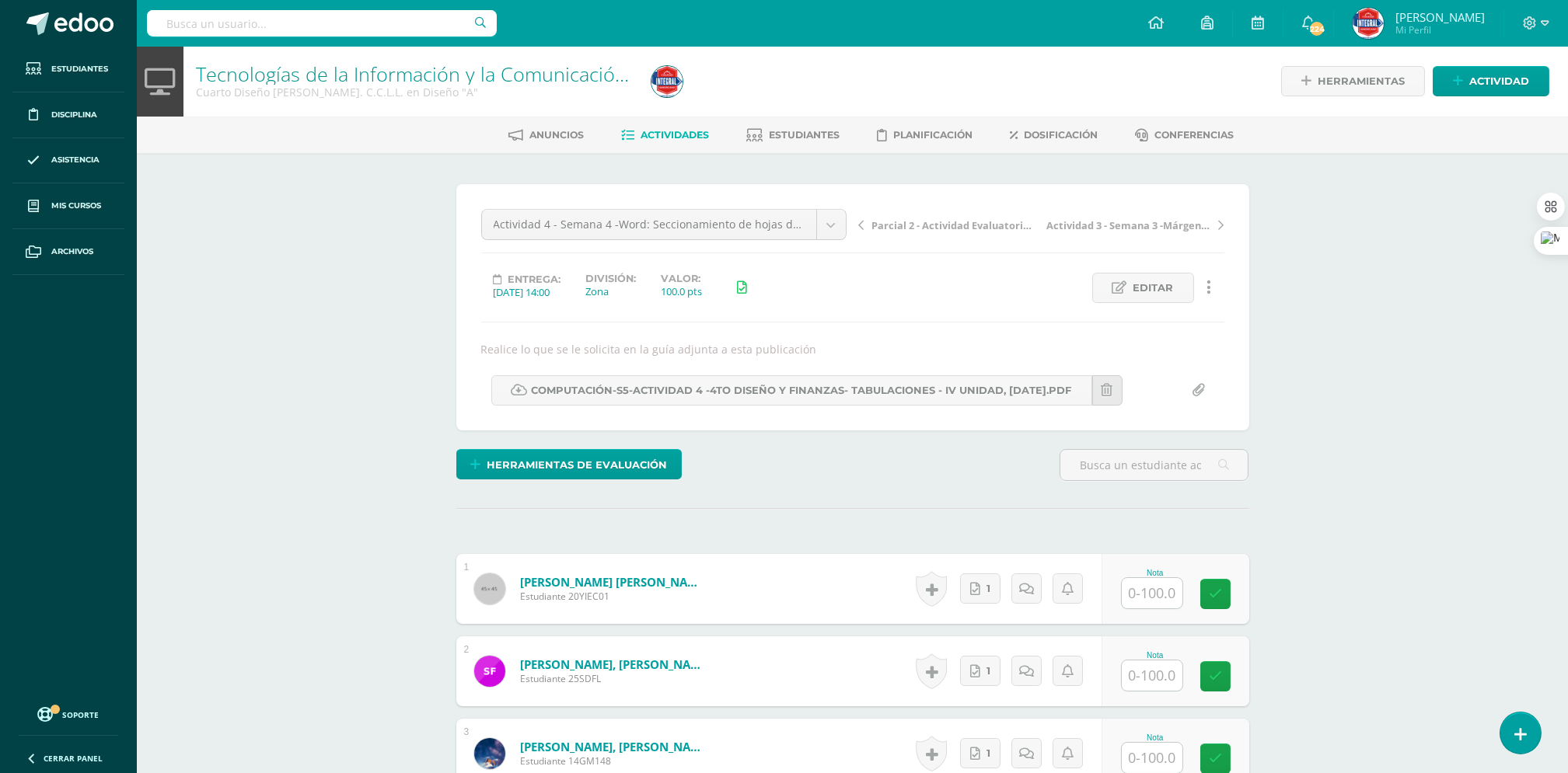
scroll to position [2, 0]
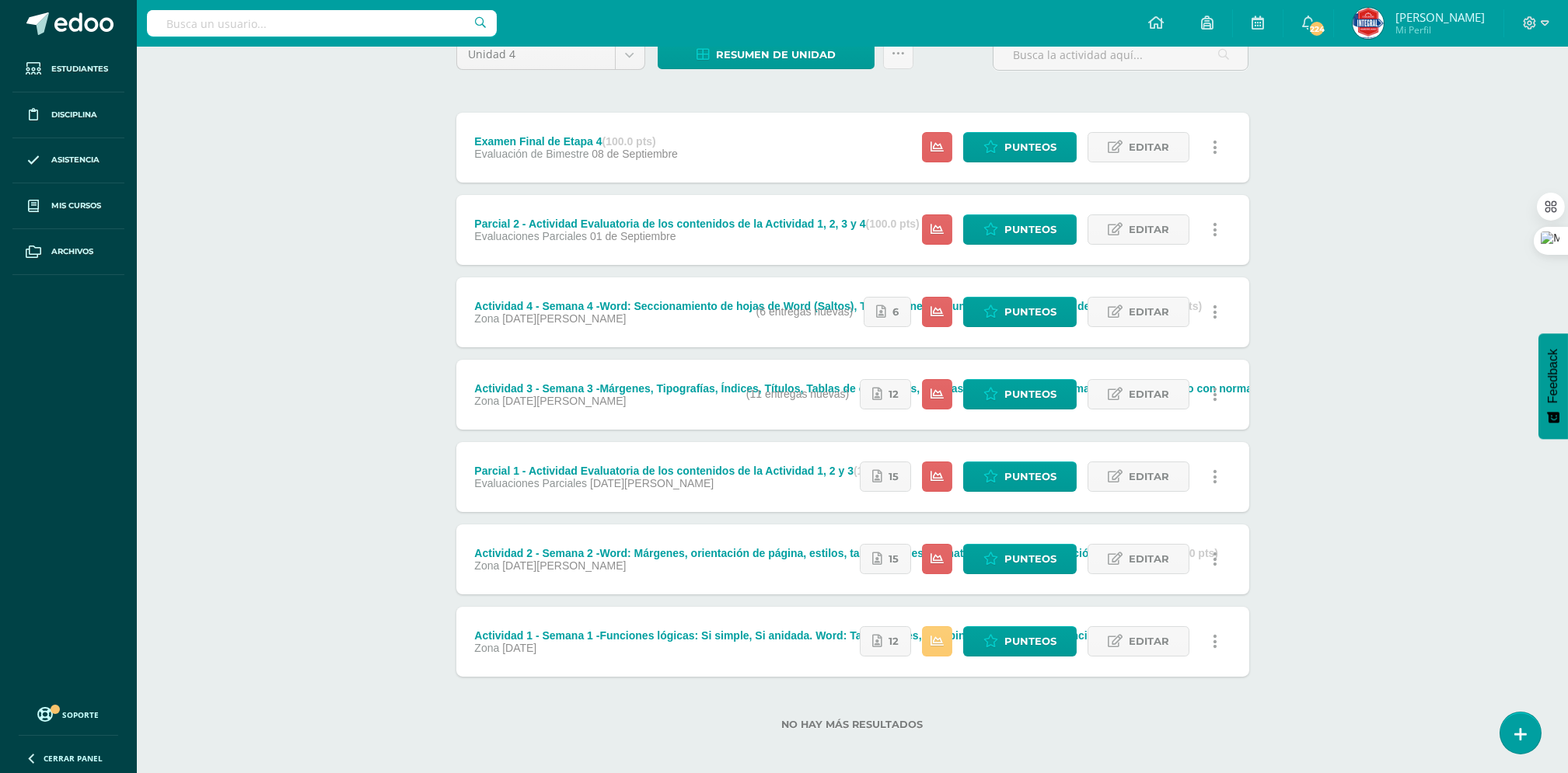
scroll to position [153, 0]
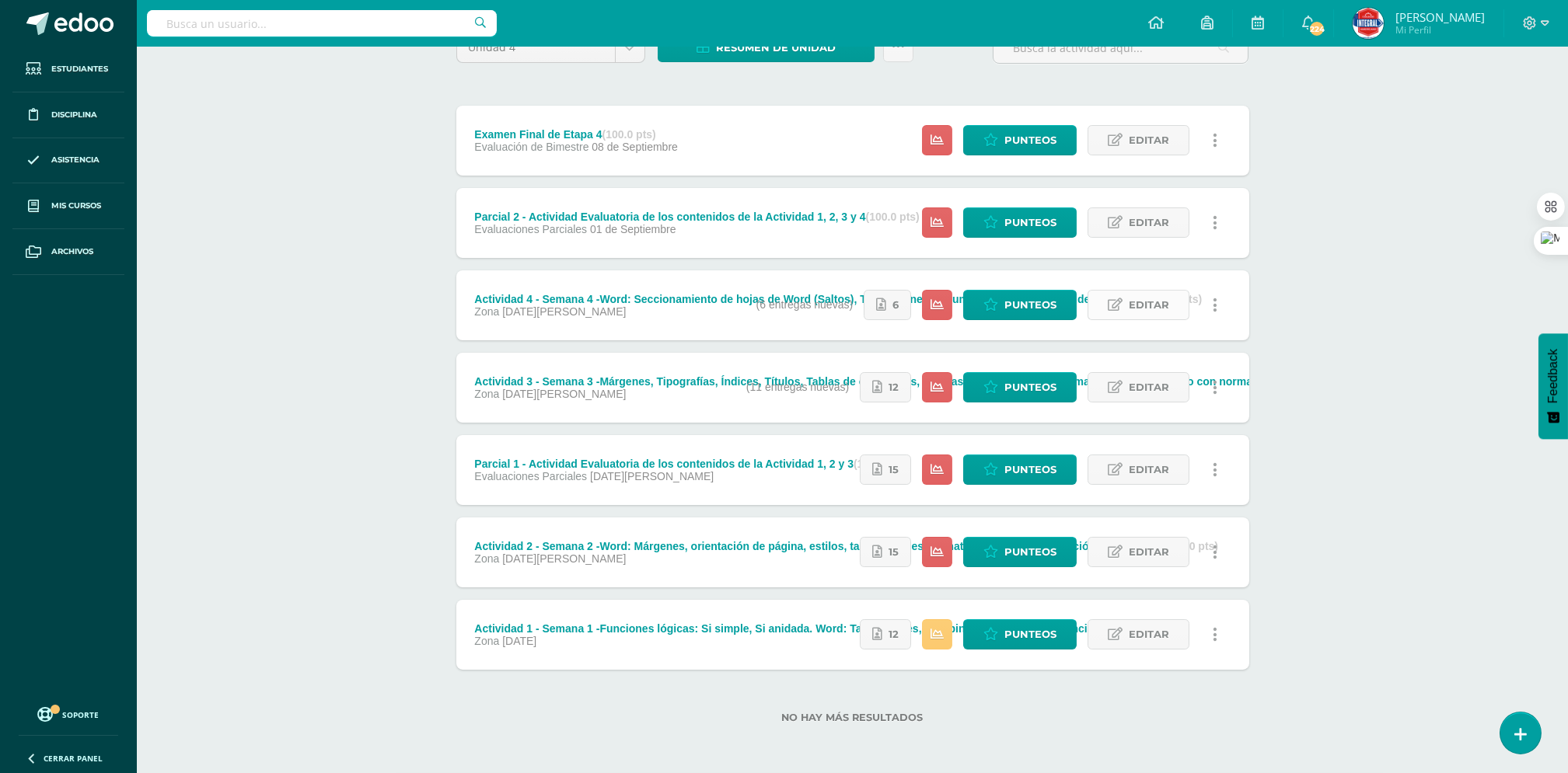
click at [1137, 308] on span "Editar" at bounding box center [1149, 305] width 40 height 29
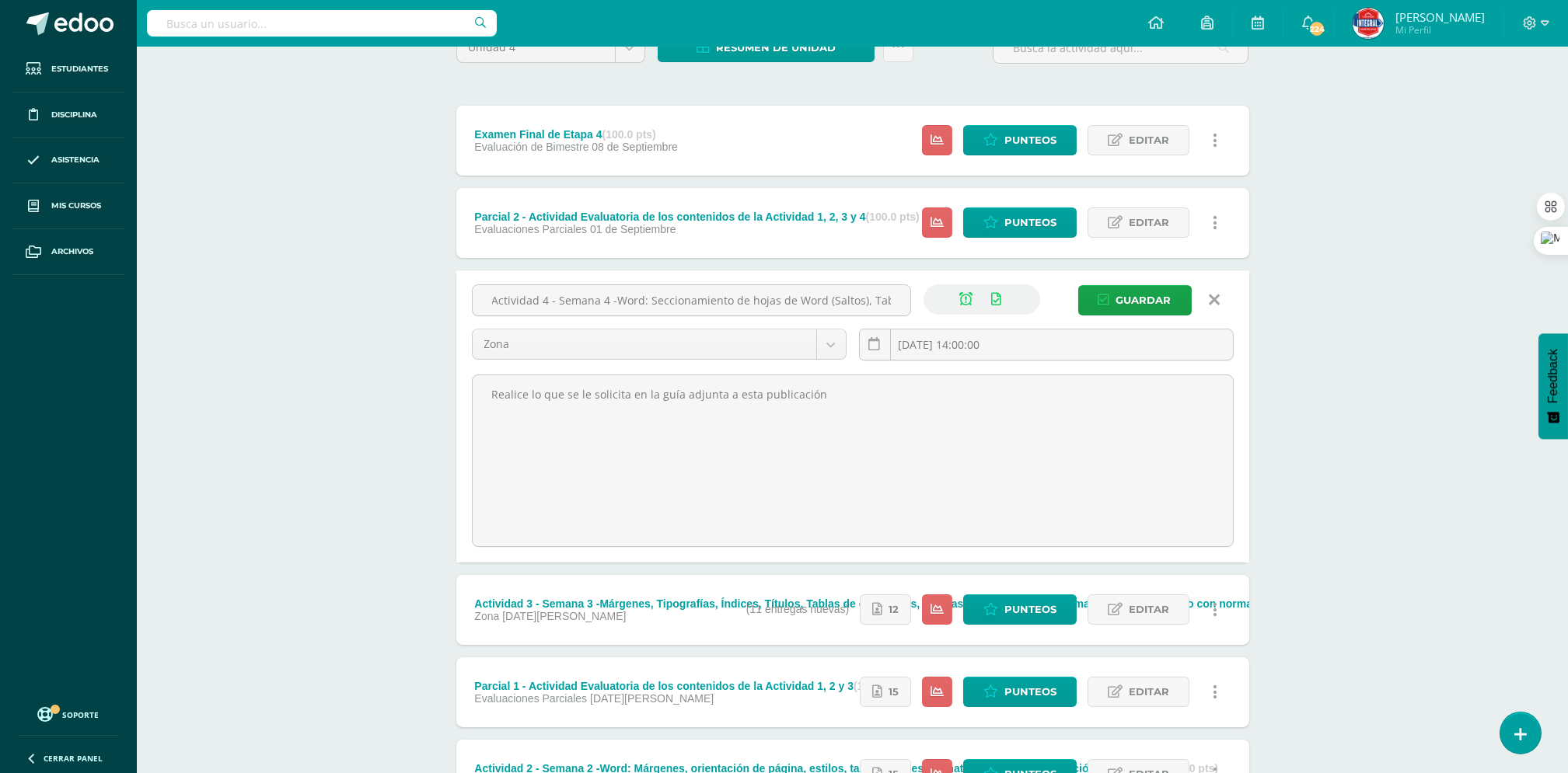
click at [1216, 300] on icon at bounding box center [1215, 300] width 11 height 17
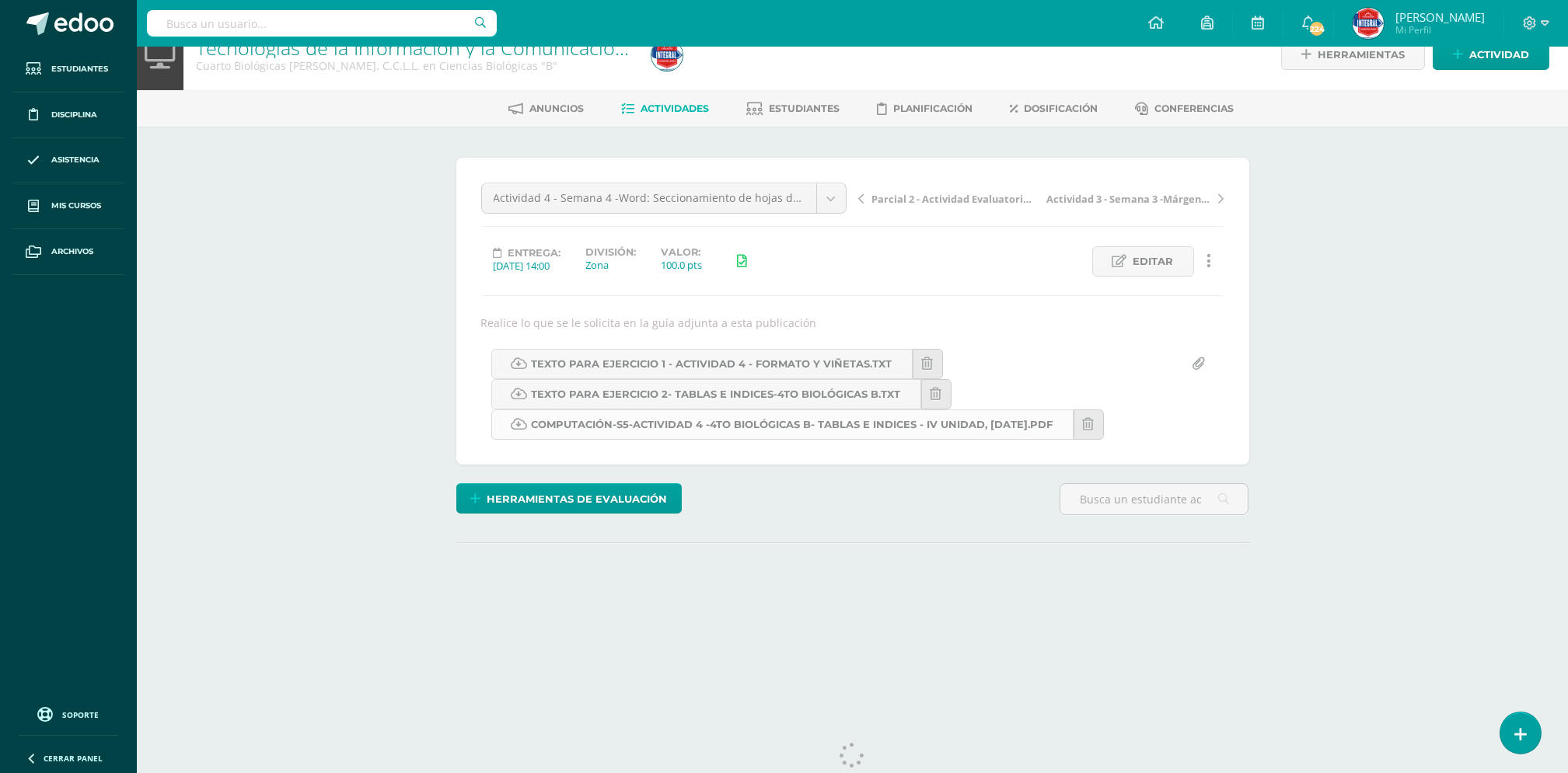
click at [727, 431] on link "COMPUTACIÓN-S5-Actividad 4 -4TO Biológicas B- Tablas e Indices - IV Unidad, 11-…" at bounding box center [782, 424] width 582 height 30
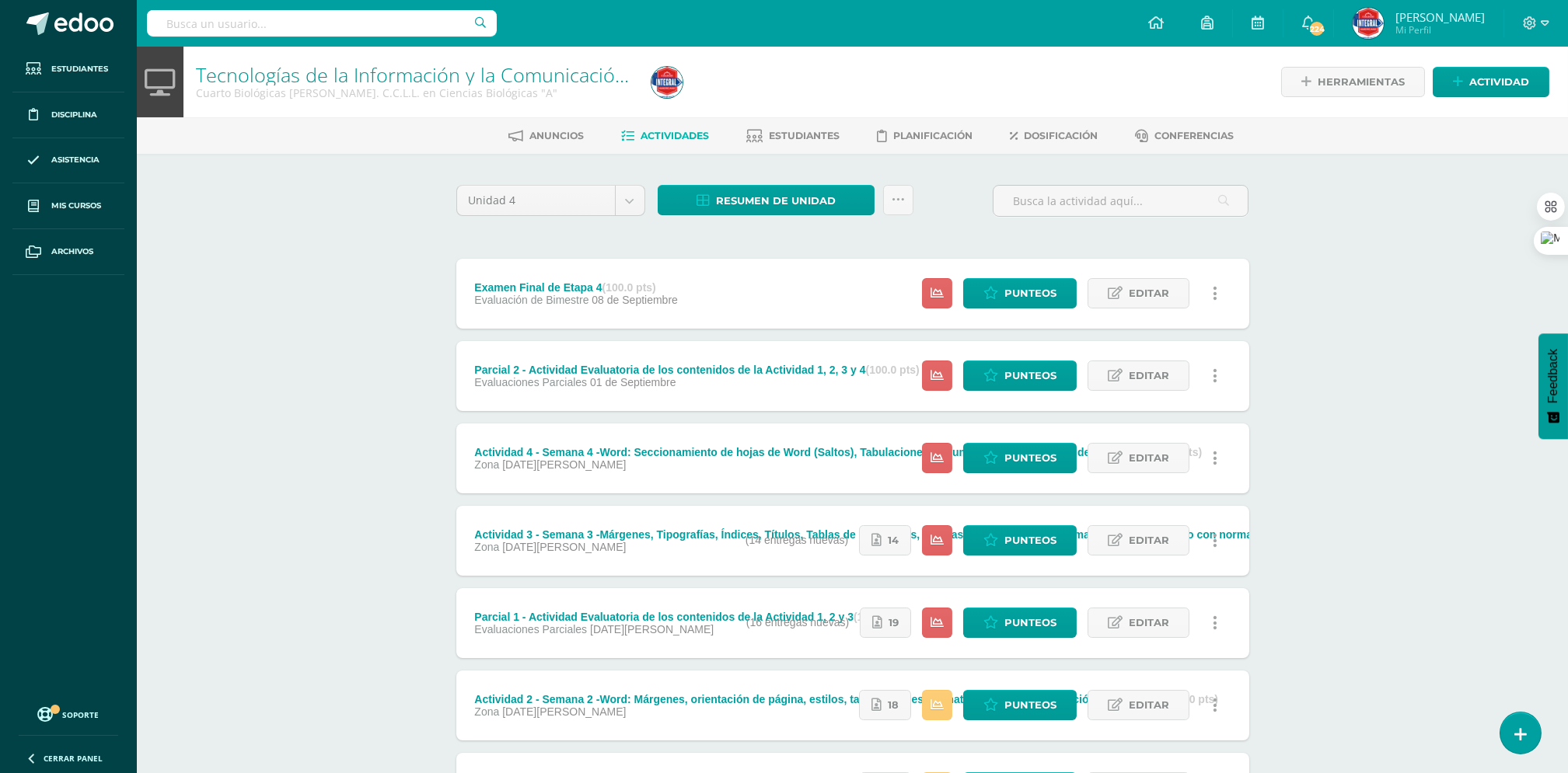
drag, startPoint x: 1011, startPoint y: 474, endPoint x: 1326, endPoint y: 527, distance: 319.4
click at [1326, 527] on div "Tecnologías de la Información y la Comunicación I Cuarto Biológicas Bach. C.C.L…" at bounding box center [852, 486] width 1431 height 880
click at [1148, 463] on span "Editar" at bounding box center [1149, 458] width 40 height 29
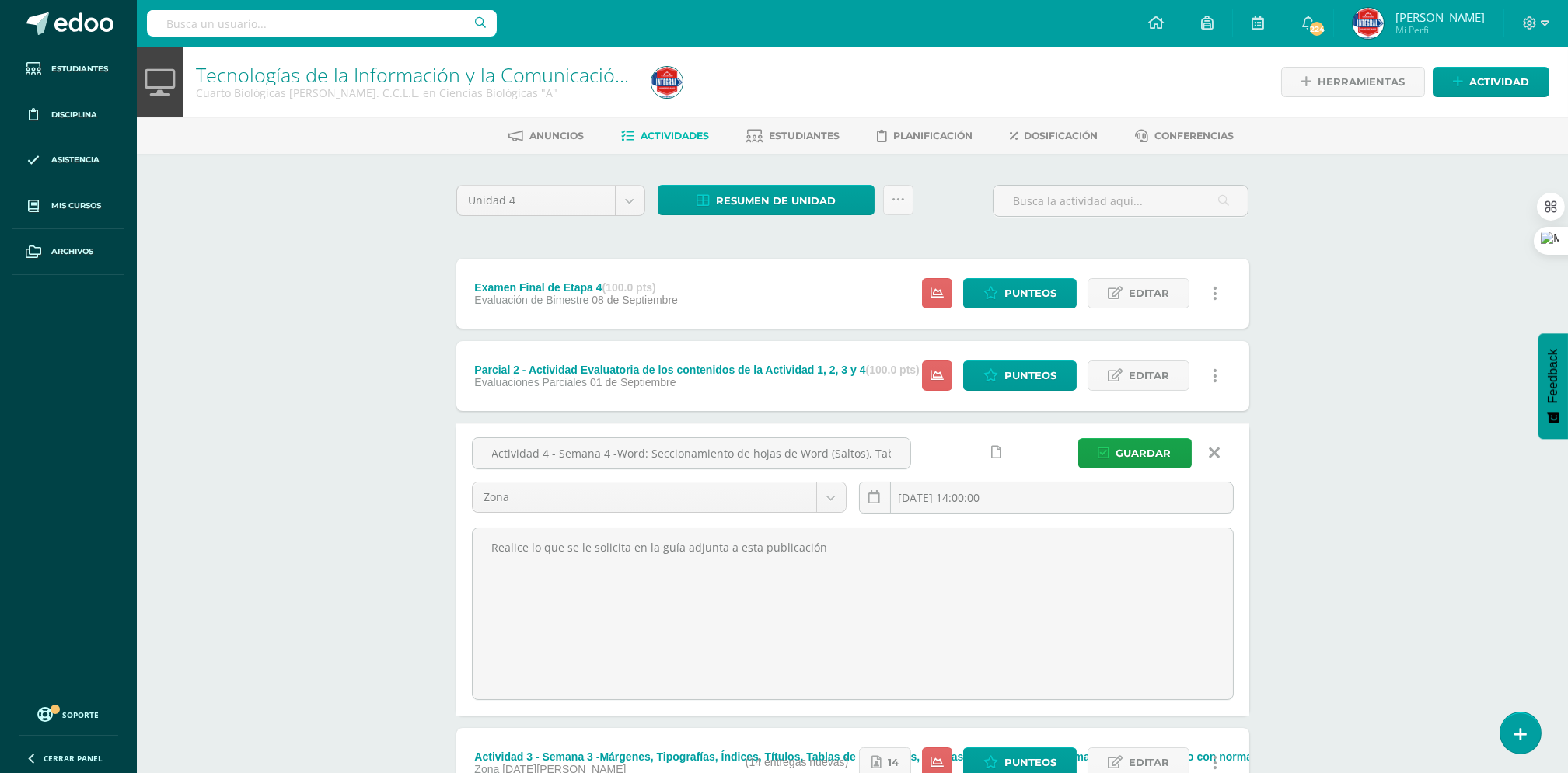
click at [1228, 453] on link at bounding box center [1215, 453] width 40 height 29
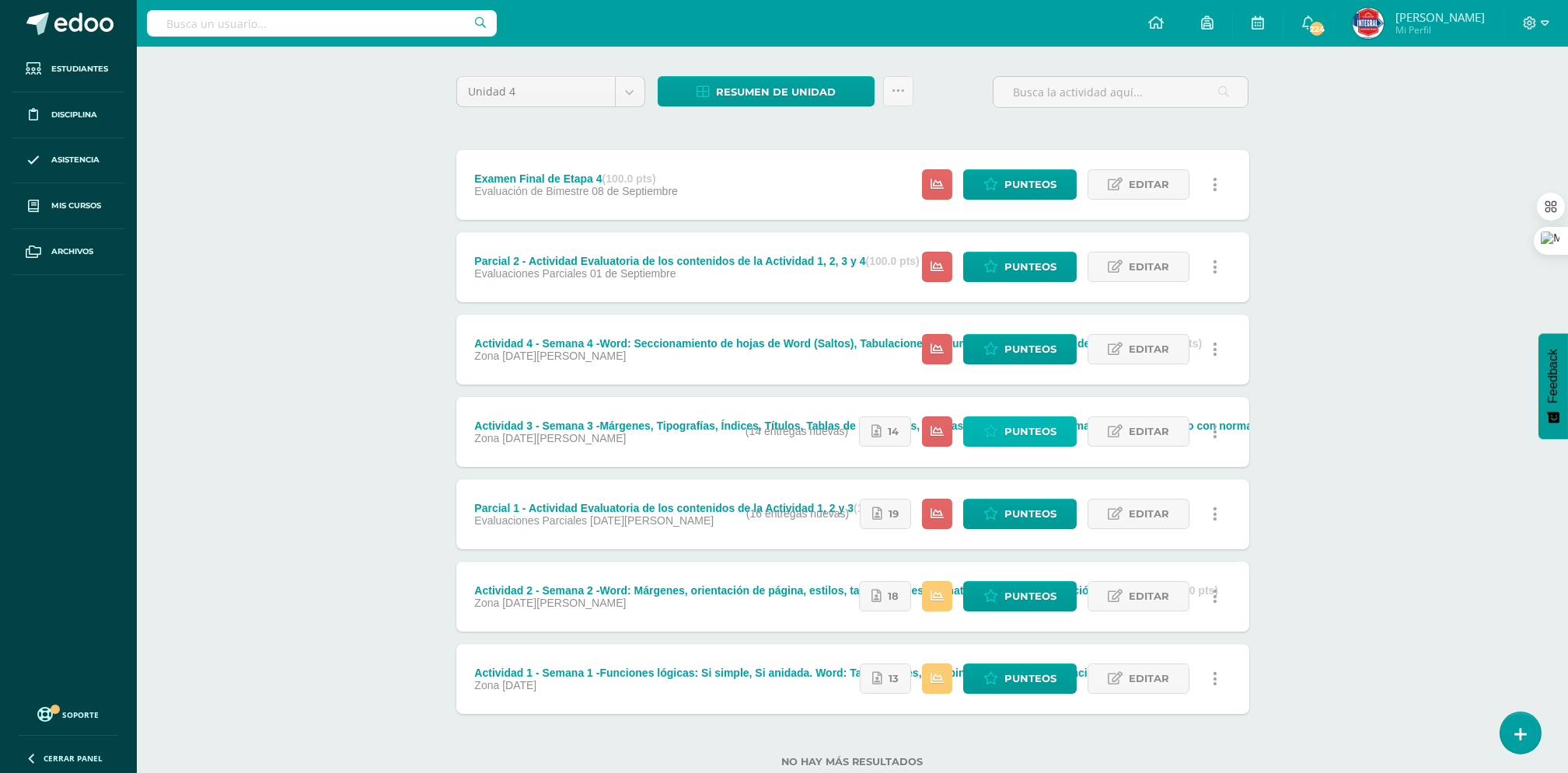
scroll to position [153, 0]
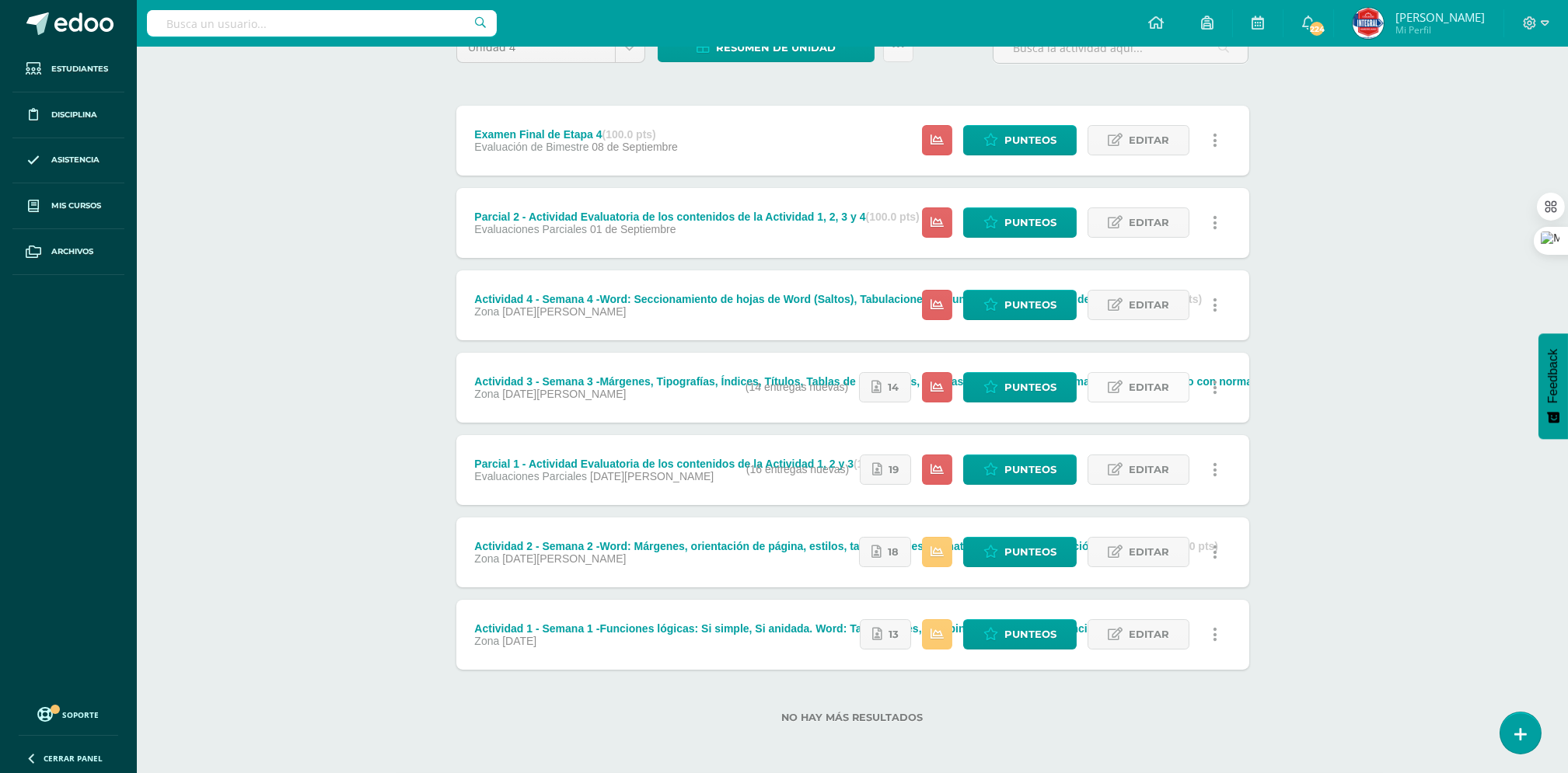
click at [1140, 377] on span "Editar" at bounding box center [1149, 388] width 40 height 29
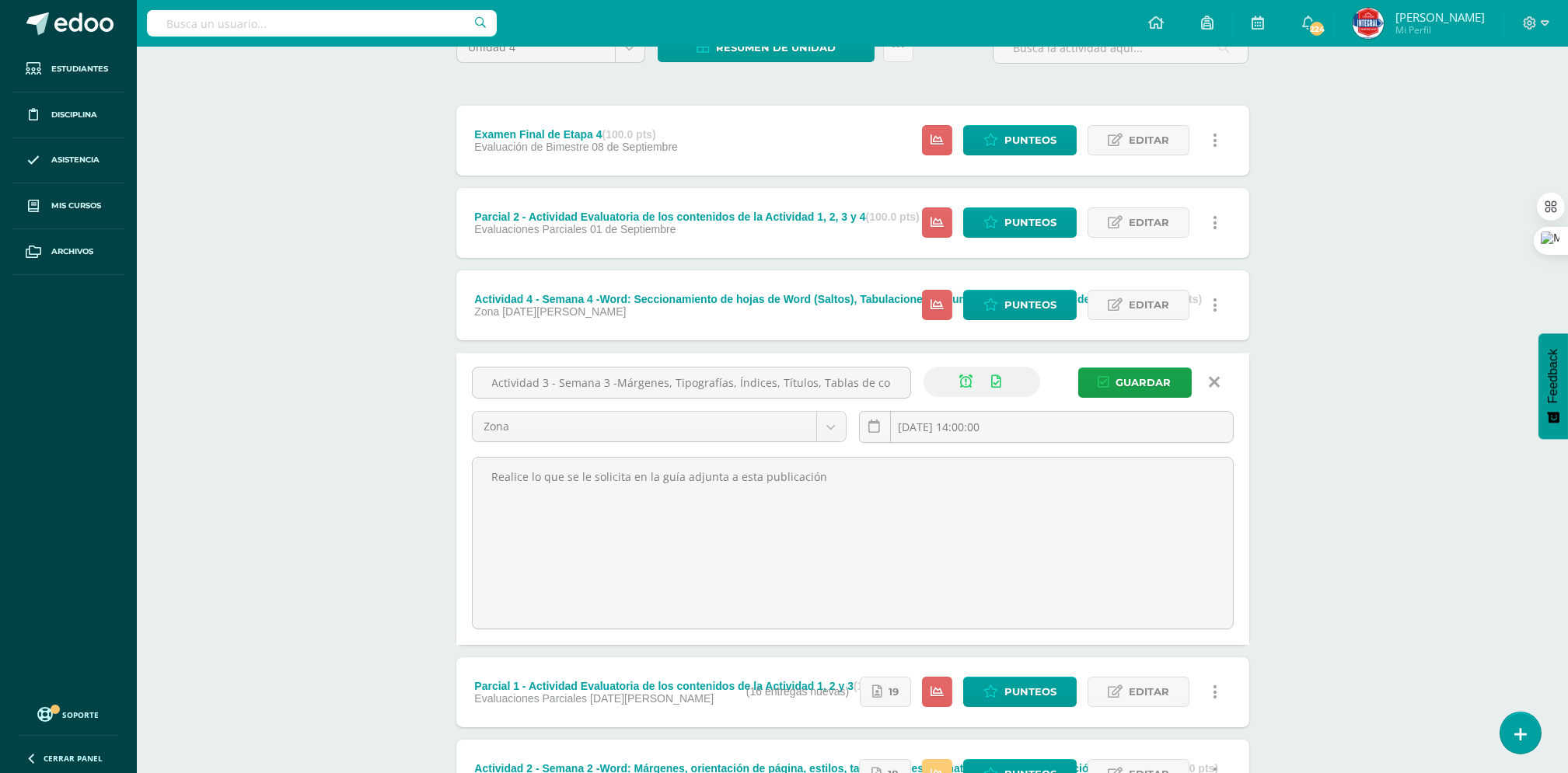
click at [1215, 381] on icon at bounding box center [1215, 382] width 11 height 17
